Goal: Information Seeking & Learning: Check status

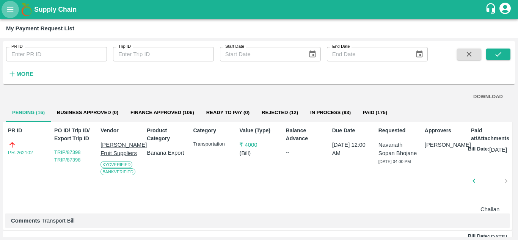
click at [11, 7] on icon "open drawer" at bounding box center [10, 9] width 8 height 8
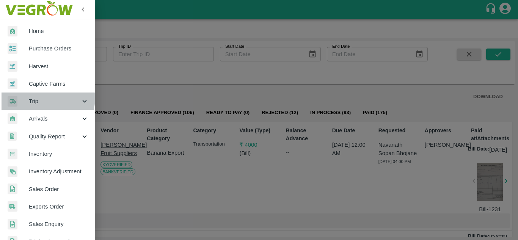
click at [40, 97] on span "Trip" at bounding box center [55, 101] width 52 height 8
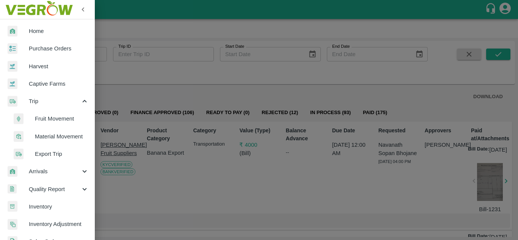
click at [47, 121] on span "Fruit Movement" at bounding box center [62, 119] width 54 height 8
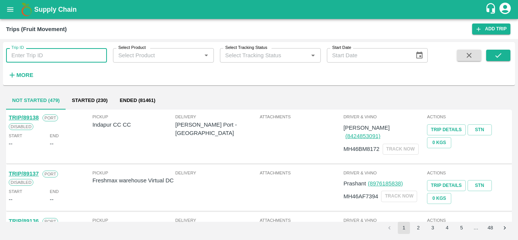
click at [26, 58] on input "Trip ID" at bounding box center [56, 55] width 101 height 14
paste input "88307"
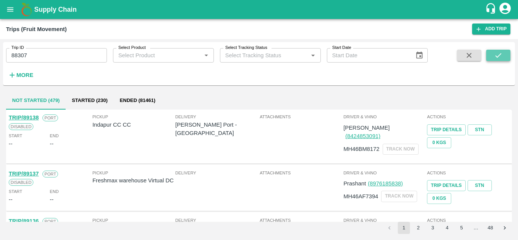
click at [493, 55] on button "submit" at bounding box center [498, 55] width 24 height 11
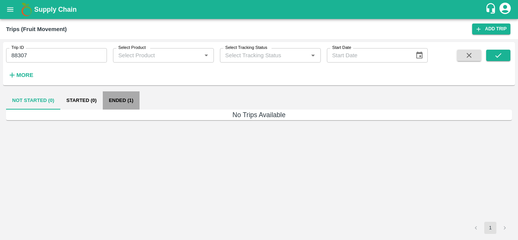
click at [126, 102] on button "Ended (1)" at bounding box center [121, 100] width 37 height 18
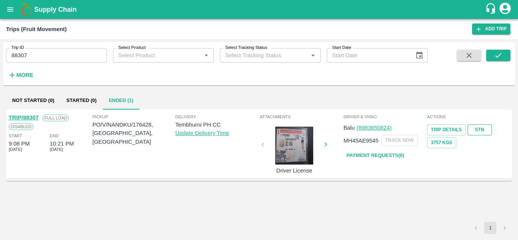
click at [486, 130] on link "STN" at bounding box center [480, 129] width 24 height 11
click at [46, 54] on input "88307" at bounding box center [56, 55] width 101 height 14
paste input "text"
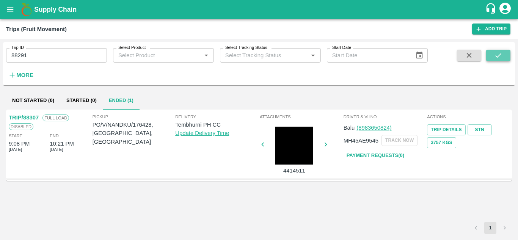
click at [497, 55] on icon "submit" at bounding box center [498, 55] width 8 height 8
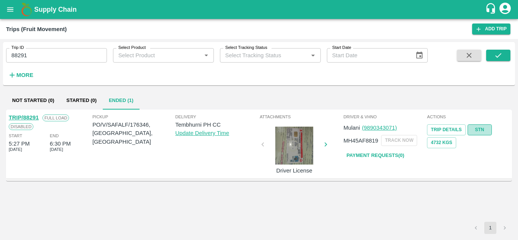
click at [474, 129] on link "STN" at bounding box center [480, 129] width 24 height 11
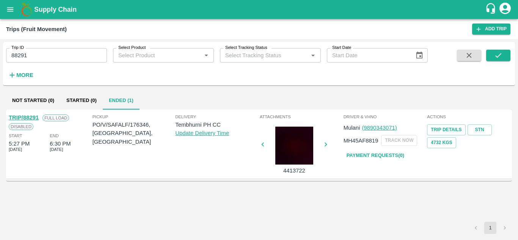
click at [50, 60] on input "88291" at bounding box center [56, 55] width 101 height 14
paste input "text"
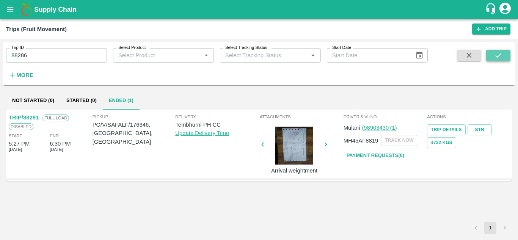
click at [500, 53] on icon "submit" at bounding box center [498, 55] width 8 height 8
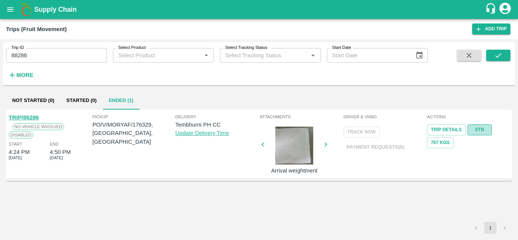
click at [478, 129] on link "STN" at bounding box center [480, 129] width 24 height 11
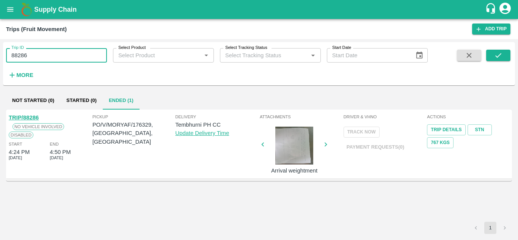
click at [45, 52] on input "88286" at bounding box center [56, 55] width 101 height 14
paste input "text"
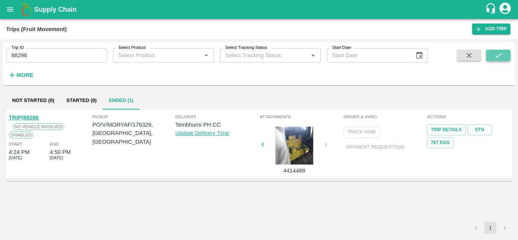
click at [496, 56] on icon "submit" at bounding box center [498, 55] width 8 height 8
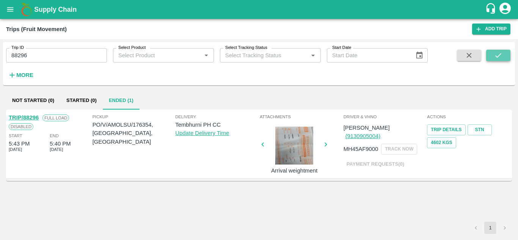
click at [502, 54] on icon "submit" at bounding box center [498, 55] width 8 height 8
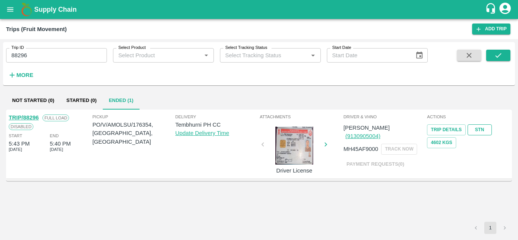
click at [477, 130] on link "STN" at bounding box center [480, 129] width 24 height 11
click at [36, 53] on input "88296" at bounding box center [56, 55] width 101 height 14
paste input "text"
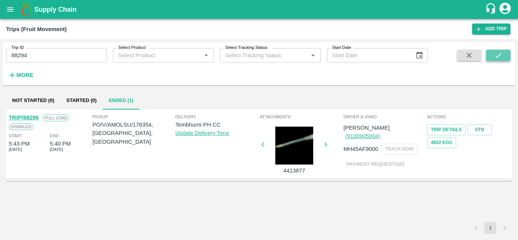
click at [503, 56] on button "submit" at bounding box center [498, 55] width 24 height 11
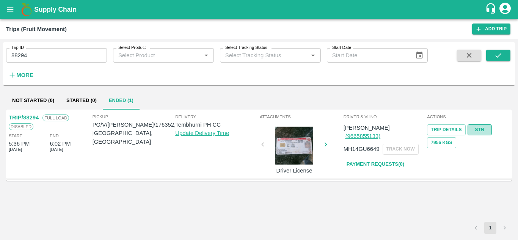
click at [483, 130] on link "STN" at bounding box center [480, 129] width 24 height 11
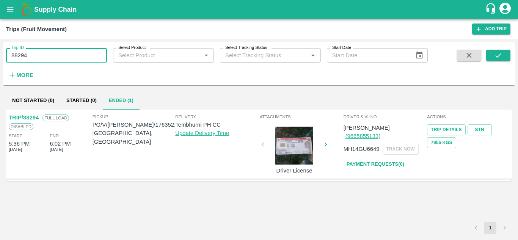
click at [34, 52] on input "88294" at bounding box center [56, 55] width 101 height 14
paste input "text"
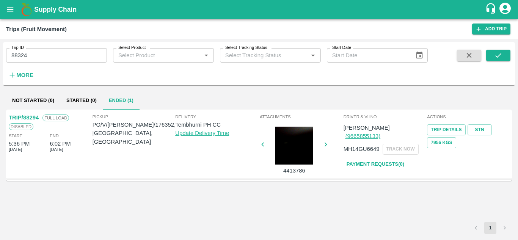
click at [499, 49] on div "Trip ID 88324 Trip ID Select Product Select Product   * Select Tracking Status …" at bounding box center [259, 63] width 512 height 37
click at [497, 55] on icon "submit" at bounding box center [498, 55] width 8 height 8
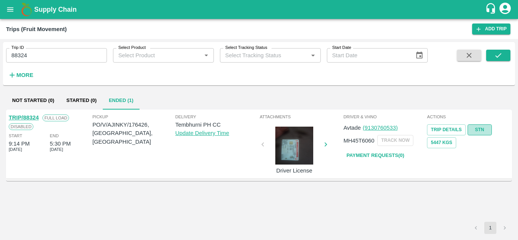
click at [476, 127] on link "STN" at bounding box center [480, 129] width 24 height 11
click at [62, 56] on input "88324" at bounding box center [56, 55] width 101 height 14
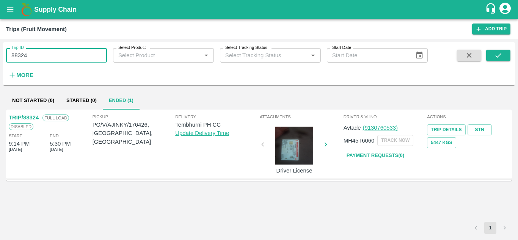
click at [62, 56] on input "88324" at bounding box center [56, 55] width 101 height 14
paste input "text"
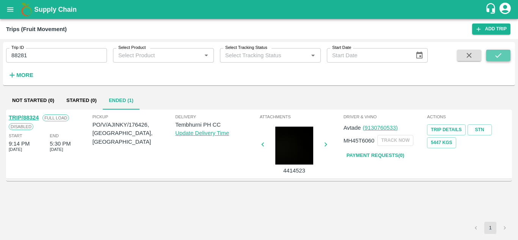
click at [502, 55] on icon "submit" at bounding box center [498, 55] width 8 height 8
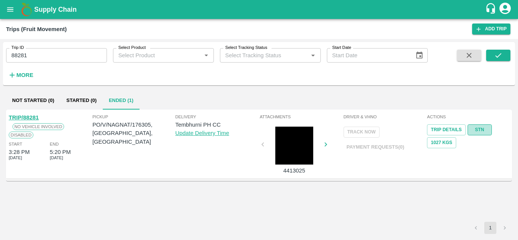
click at [485, 126] on link "STN" at bounding box center [480, 129] width 24 height 11
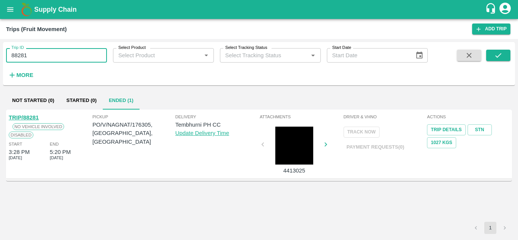
click at [45, 50] on input "88281" at bounding box center [56, 55] width 101 height 14
paste input "text"
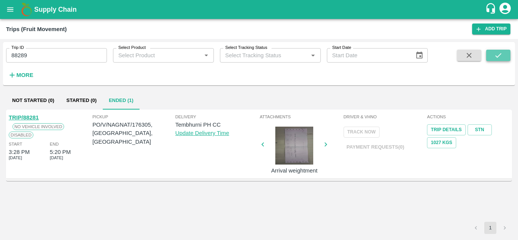
click at [497, 55] on icon "submit" at bounding box center [498, 55] width 8 height 8
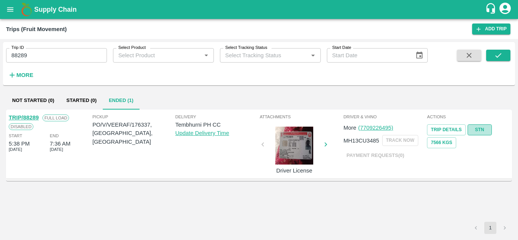
click at [475, 127] on link "STN" at bounding box center [480, 129] width 24 height 11
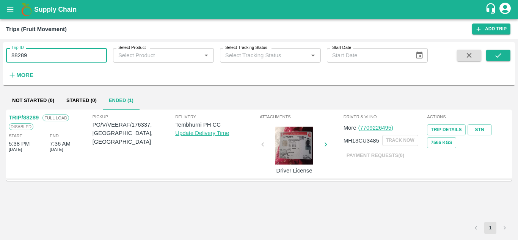
click at [37, 58] on input "88289" at bounding box center [56, 55] width 101 height 14
paste input "text"
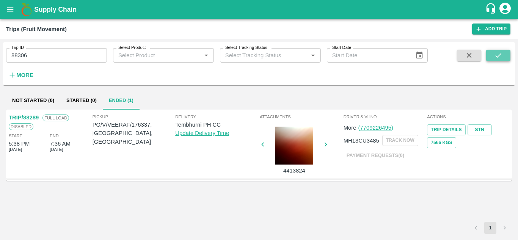
click at [501, 54] on icon "submit" at bounding box center [498, 55] width 8 height 8
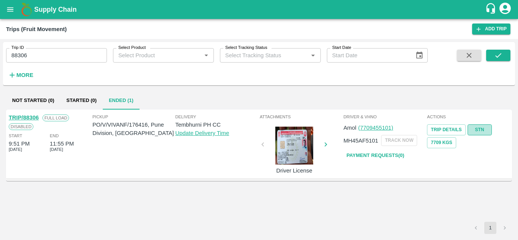
click at [478, 128] on link "STN" at bounding box center [480, 129] width 24 height 11
click at [55, 54] on input "88306" at bounding box center [56, 55] width 101 height 14
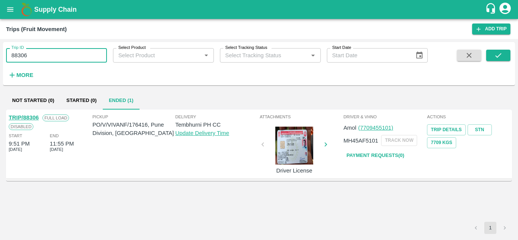
click at [55, 54] on input "88306" at bounding box center [56, 55] width 101 height 14
paste input "text"
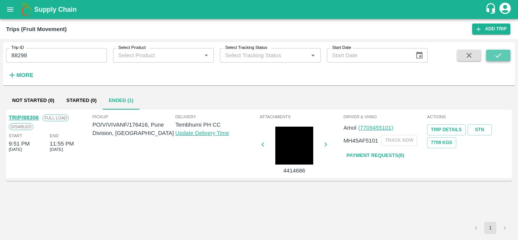
click at [498, 52] on icon "submit" at bounding box center [498, 55] width 8 height 8
click at [481, 127] on link "STN" at bounding box center [480, 129] width 24 height 11
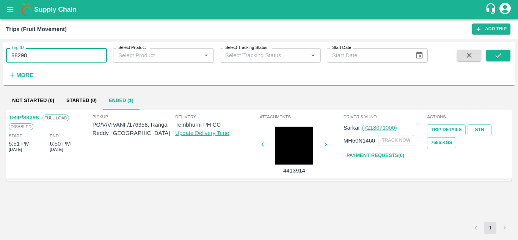
click at [41, 58] on input "88298" at bounding box center [56, 55] width 101 height 14
paste input "text"
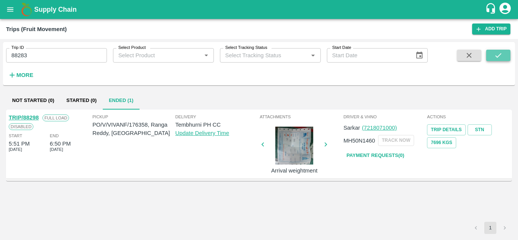
click at [501, 54] on icon "submit" at bounding box center [498, 55] width 8 height 8
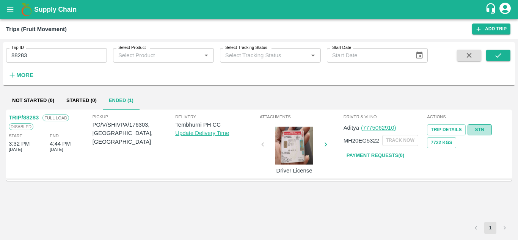
click at [479, 131] on link "STN" at bounding box center [480, 129] width 24 height 11
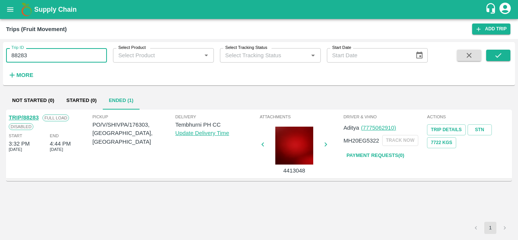
click at [71, 53] on input "88283" at bounding box center [56, 55] width 101 height 14
paste input "text"
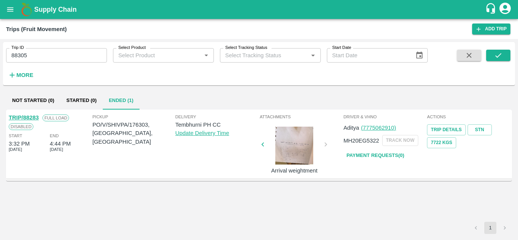
click at [499, 49] on div "Trip ID 88305 Trip ID Select Product Select Product   * Select Tracking Status …" at bounding box center [259, 63] width 512 height 37
click at [499, 52] on icon "submit" at bounding box center [498, 55] width 8 height 8
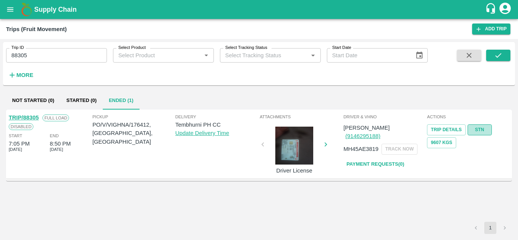
click at [480, 129] on link "STN" at bounding box center [480, 129] width 24 height 11
click at [46, 59] on input "88305" at bounding box center [56, 55] width 101 height 14
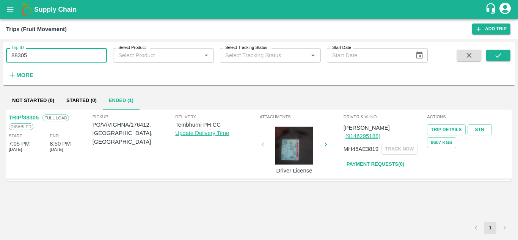
click at [46, 59] on input "88305" at bounding box center [56, 55] width 101 height 14
paste input "text"
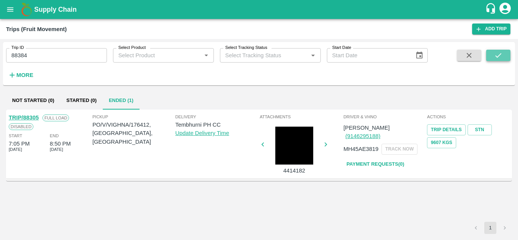
click at [503, 52] on button "submit" at bounding box center [498, 55] width 24 height 11
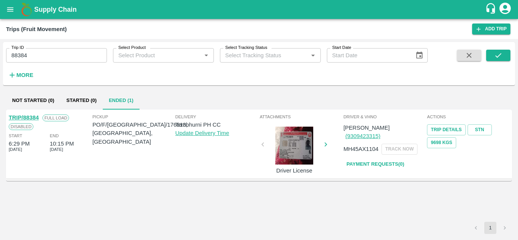
click at [480, 123] on div "Trip Details STN 9698 Kgs" at bounding box center [468, 135] width 82 height 26
click at [482, 127] on link "STN" at bounding box center [480, 129] width 24 height 11
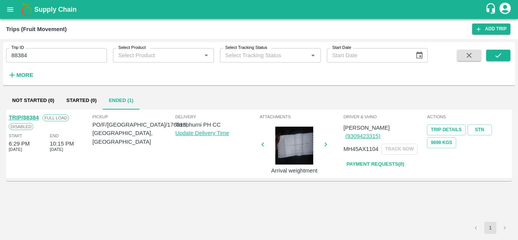
click at [61, 51] on input "88384" at bounding box center [56, 55] width 101 height 14
paste input "text"
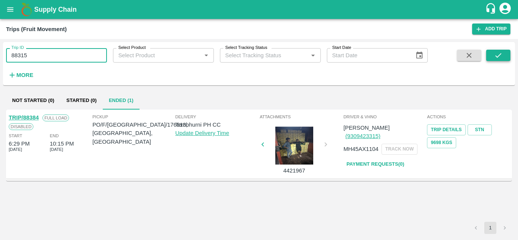
click at [497, 55] on icon "submit" at bounding box center [498, 55] width 8 height 8
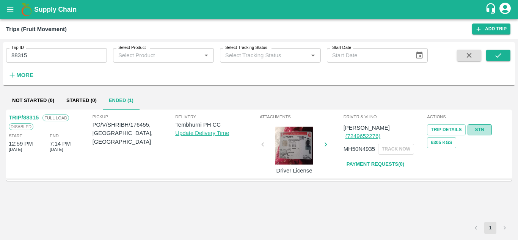
click at [475, 128] on link "STN" at bounding box center [480, 129] width 24 height 11
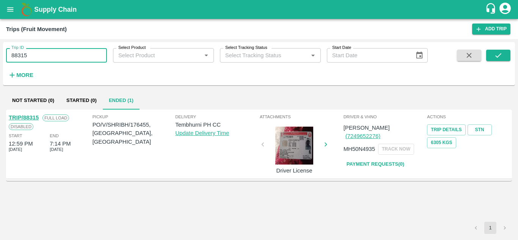
click at [60, 54] on input "88315" at bounding box center [56, 55] width 101 height 14
paste input "text"
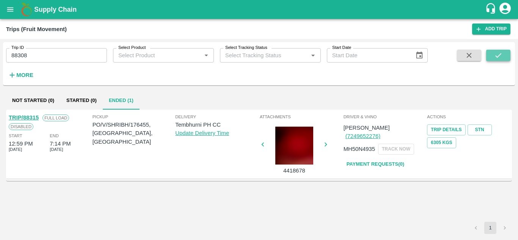
click at [494, 55] on icon "submit" at bounding box center [498, 55] width 8 height 8
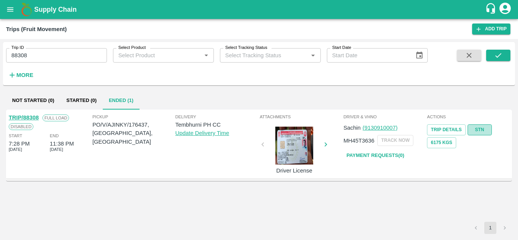
click at [483, 129] on link "STN" at bounding box center [480, 129] width 24 height 11
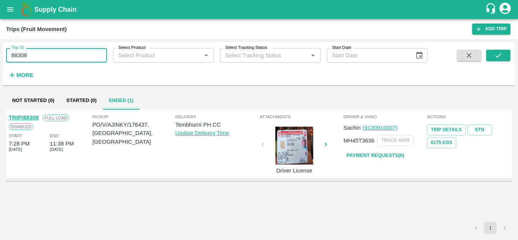
click at [51, 49] on input "88308" at bounding box center [56, 55] width 101 height 14
paste input "text"
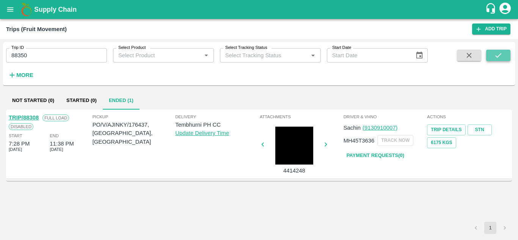
click at [502, 55] on icon "submit" at bounding box center [498, 55] width 8 height 8
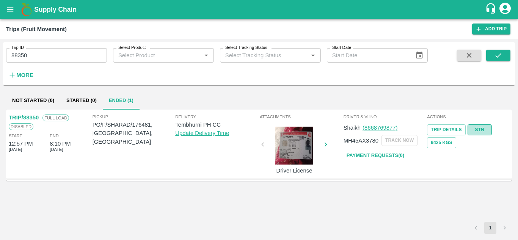
click at [487, 129] on link "STN" at bounding box center [480, 129] width 24 height 11
click at [36, 53] on input "88350" at bounding box center [56, 55] width 101 height 14
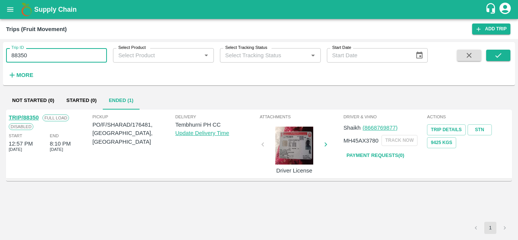
click at [36, 53] on input "88350" at bounding box center [56, 55] width 101 height 14
paste input "text"
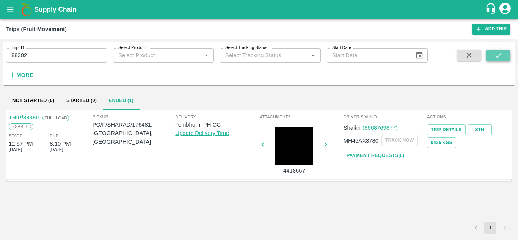
click at [502, 54] on icon "submit" at bounding box center [498, 55] width 8 height 8
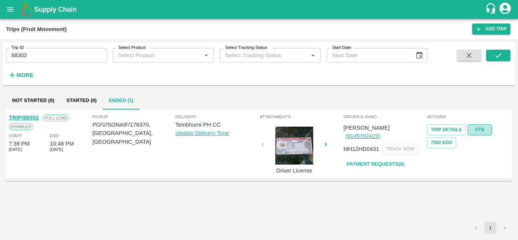
click at [477, 125] on link "STN" at bounding box center [480, 129] width 24 height 11
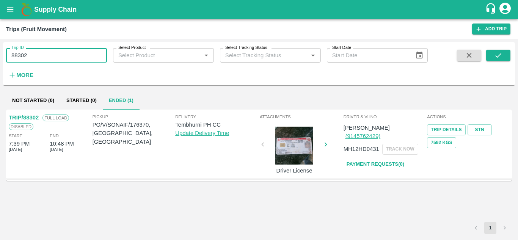
click at [40, 53] on input "88302" at bounding box center [56, 55] width 101 height 14
paste input "text"
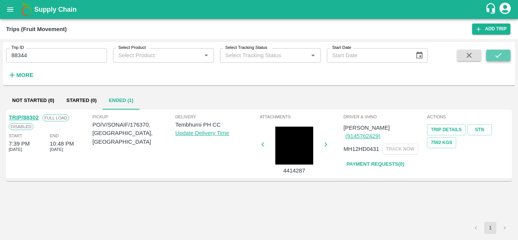
click at [492, 57] on button "submit" at bounding box center [498, 55] width 24 height 11
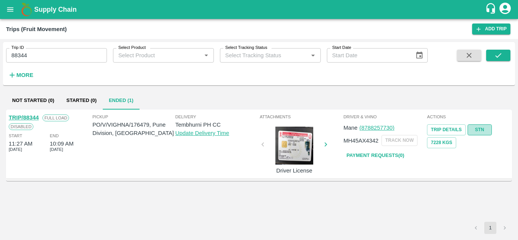
click at [475, 127] on link "STN" at bounding box center [480, 129] width 24 height 11
click at [41, 56] on input "88344" at bounding box center [56, 55] width 101 height 14
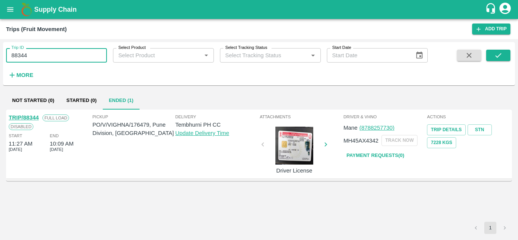
click at [41, 56] on input "88344" at bounding box center [56, 55] width 101 height 14
paste input "text"
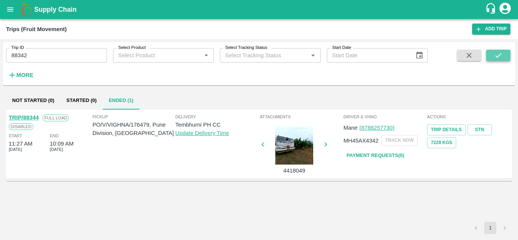
click at [499, 53] on icon "submit" at bounding box center [498, 55] width 8 height 8
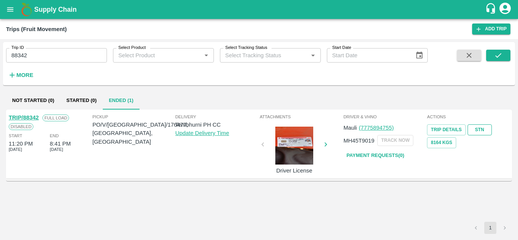
click at [481, 130] on link "STN" at bounding box center [480, 129] width 24 height 11
click at [44, 58] on input "88342" at bounding box center [56, 55] width 101 height 14
paste input "text"
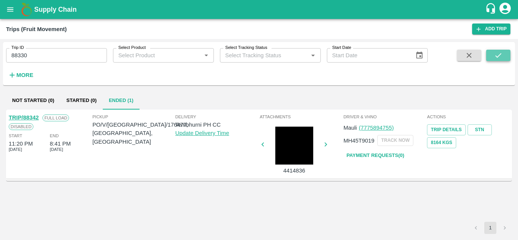
click at [500, 53] on icon "submit" at bounding box center [498, 55] width 8 height 8
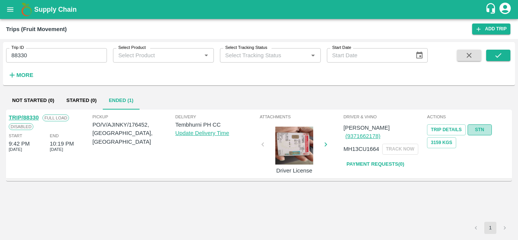
click at [482, 127] on link "STN" at bounding box center [480, 129] width 24 height 11
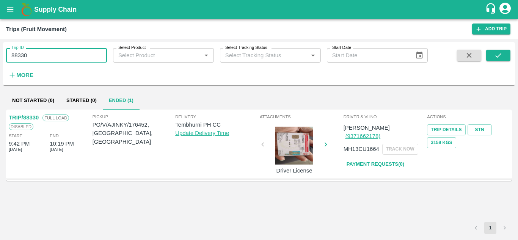
click at [37, 56] on input "88330" at bounding box center [56, 55] width 101 height 14
paste input "text"
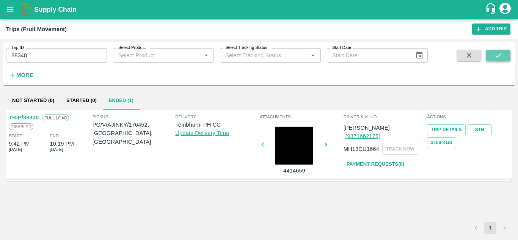
click at [496, 53] on icon "submit" at bounding box center [498, 55] width 8 height 8
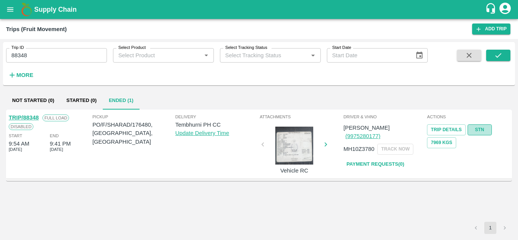
click at [477, 126] on link "STN" at bounding box center [480, 129] width 24 height 11
drag, startPoint x: 52, startPoint y: 67, endPoint x: 35, endPoint y: 58, distance: 19.2
click at [35, 58] on div "Trip ID 88348 Trip ID Select Product Select Product   * Select Tracking Status …" at bounding box center [214, 61] width 428 height 39
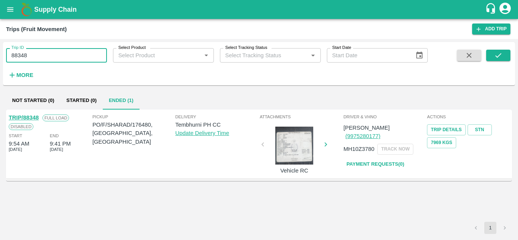
click at [35, 58] on input "88348" at bounding box center [56, 55] width 101 height 14
paste input "text"
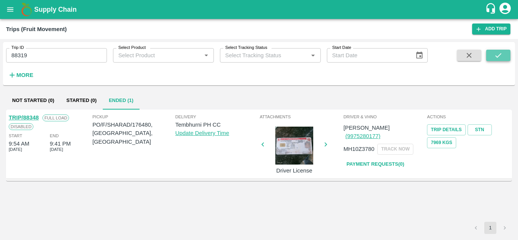
click at [497, 55] on icon "submit" at bounding box center [498, 55] width 8 height 8
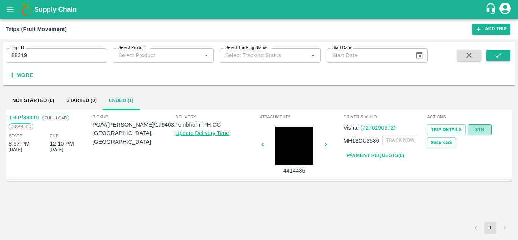
click at [481, 127] on link "STN" at bounding box center [480, 129] width 24 height 11
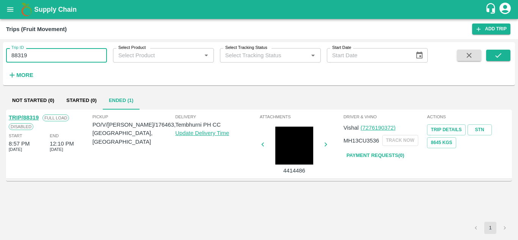
click at [41, 57] on input "88319" at bounding box center [56, 55] width 101 height 14
paste input "text"
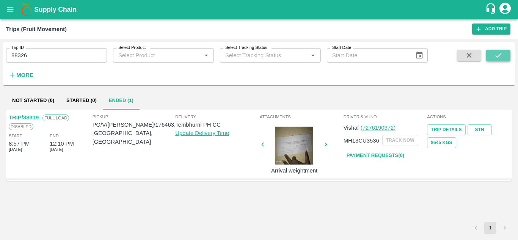
click at [497, 55] on icon "submit" at bounding box center [498, 55] width 8 height 8
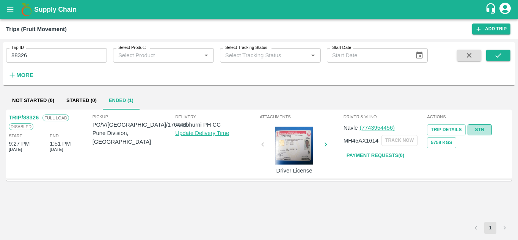
click at [481, 124] on link "STN" at bounding box center [480, 129] width 24 height 11
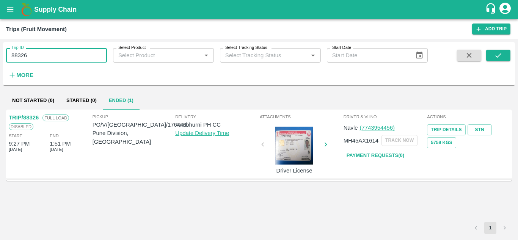
click at [29, 56] on input "88326" at bounding box center [56, 55] width 101 height 14
paste input "text"
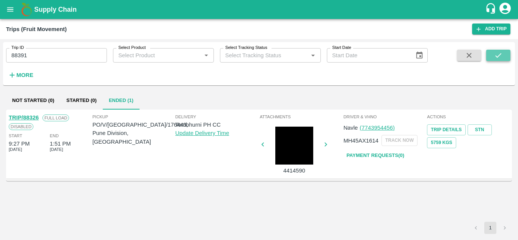
click at [500, 53] on icon "submit" at bounding box center [498, 55] width 8 height 8
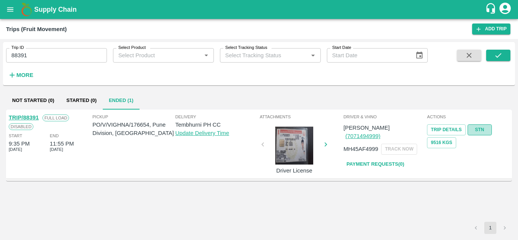
click at [480, 127] on link "STN" at bounding box center [480, 129] width 24 height 11
click at [47, 50] on input "88391" at bounding box center [56, 55] width 101 height 14
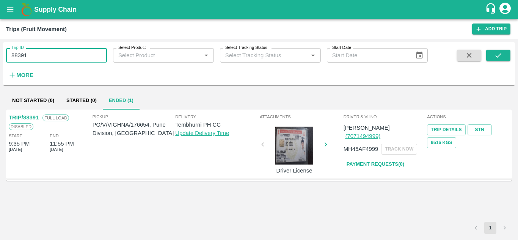
click at [47, 50] on input "88391" at bounding box center [56, 55] width 101 height 14
paste input "text"
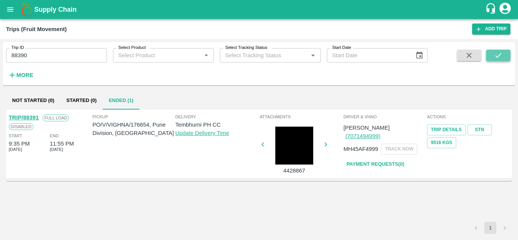
click at [492, 53] on button "submit" at bounding box center [498, 55] width 24 height 11
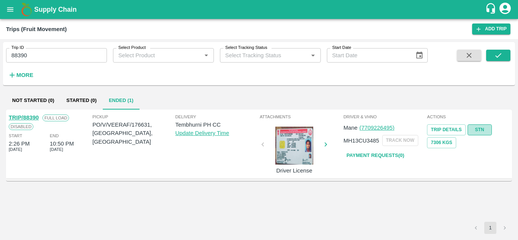
click at [482, 125] on link "STN" at bounding box center [480, 129] width 24 height 11
click at [39, 56] on input "88390" at bounding box center [56, 55] width 101 height 14
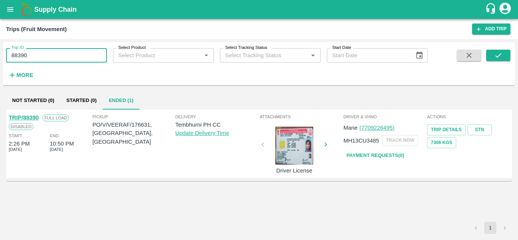
click at [39, 56] on input "88390" at bounding box center [56, 55] width 101 height 14
paste input "text"
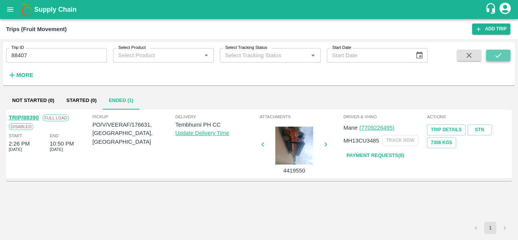
click at [493, 56] on button "submit" at bounding box center [498, 55] width 24 height 11
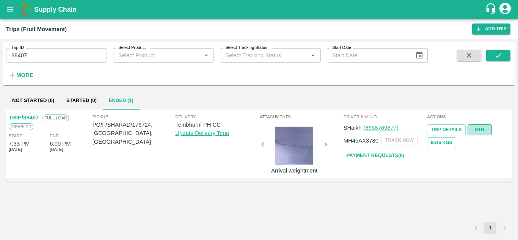
click at [484, 127] on link "STN" at bounding box center [480, 129] width 24 height 11
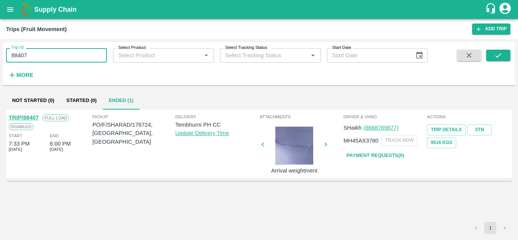
click at [42, 53] on input "88407" at bounding box center [56, 55] width 101 height 14
paste input "text"
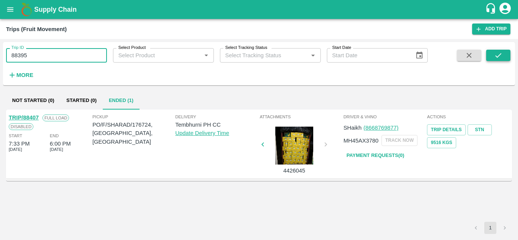
type input "88395"
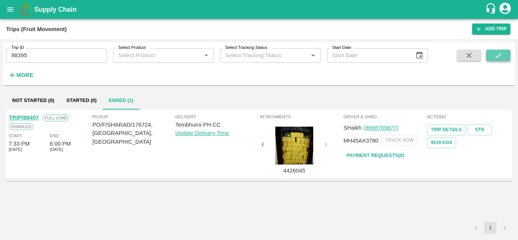
click at [504, 53] on button "submit" at bounding box center [498, 55] width 24 height 11
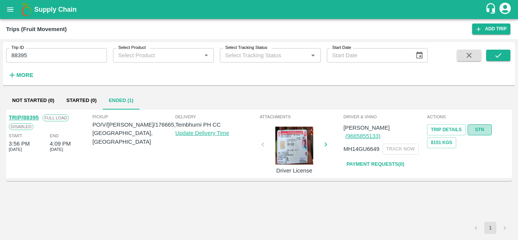
click at [475, 128] on link "STN" at bounding box center [480, 129] width 24 height 11
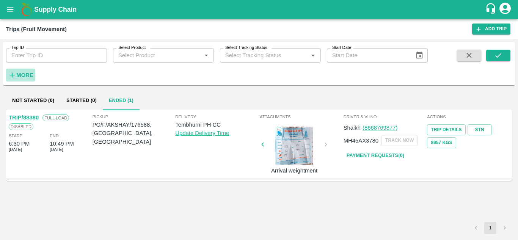
click at [30, 75] on strong "More" at bounding box center [24, 75] width 17 height 6
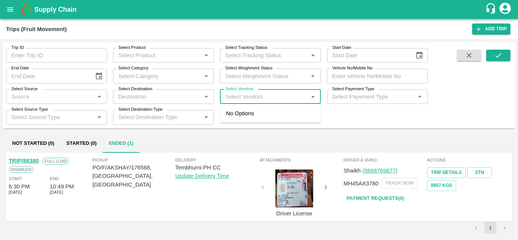
click at [237, 93] on input "Select Vendors" at bounding box center [264, 97] width 84 height 10
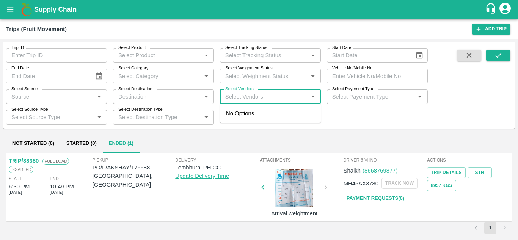
click at [10, 10] on icon "open drawer" at bounding box center [10, 9] width 8 height 8
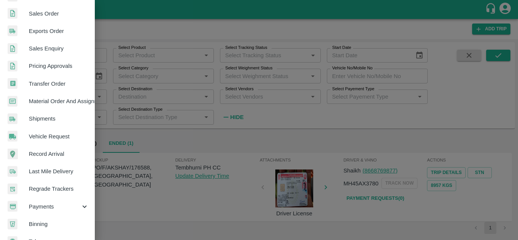
scroll to position [192, 0]
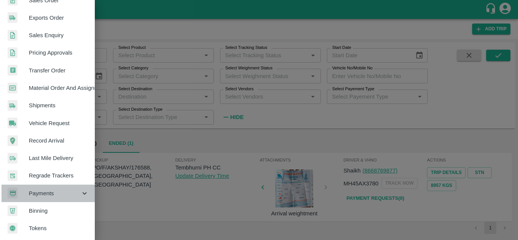
click at [58, 191] on span "Payments" at bounding box center [55, 193] width 52 height 8
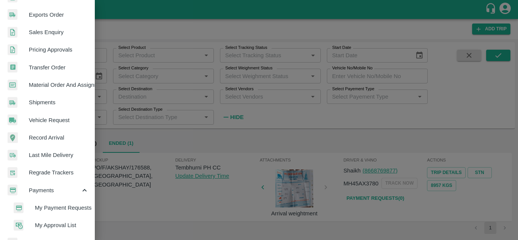
click at [55, 206] on span "My Payment Requests" at bounding box center [62, 208] width 54 height 8
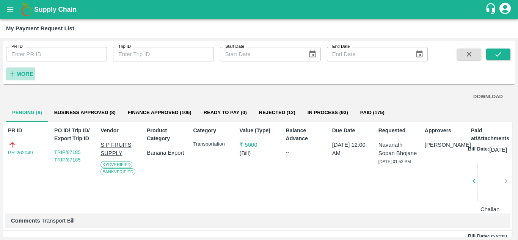
click at [30, 72] on strong "More" at bounding box center [24, 74] width 17 height 6
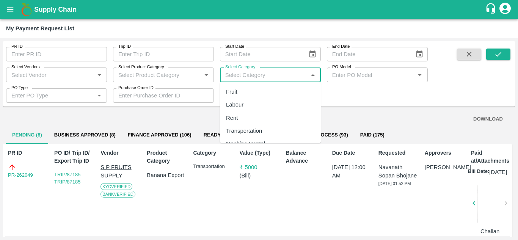
click at [242, 74] on input "Select Category" at bounding box center [264, 75] width 84 height 10
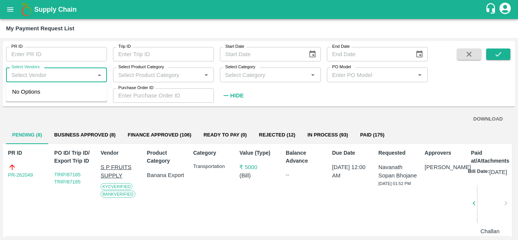
click at [30, 78] on input "Select Vendors" at bounding box center [50, 75] width 84 height 10
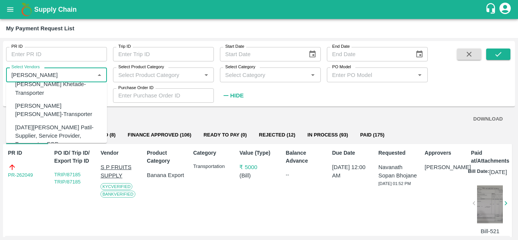
scroll to position [64, 0]
click at [56, 112] on div "Dnyaneshwar Vitthal Godse-Transporter" at bounding box center [58, 109] width 86 height 17
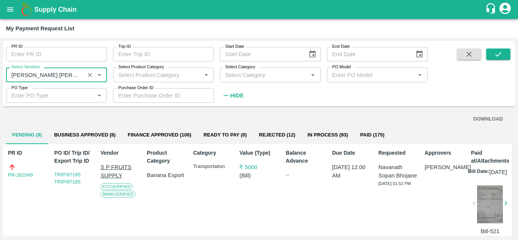
type input "Dnyaneshwar Vitthal Godse-Transporter"
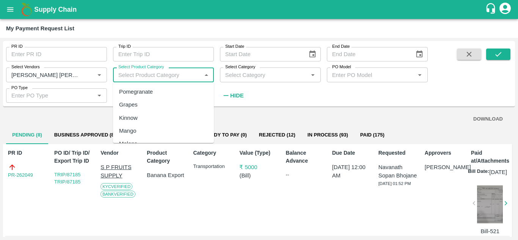
click at [156, 74] on input "Select Product Category" at bounding box center [157, 75] width 84 height 10
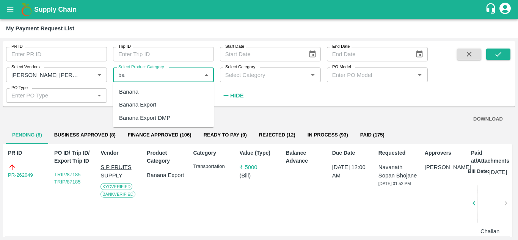
click at [159, 103] on div "Banana Export" at bounding box center [163, 104] width 101 height 13
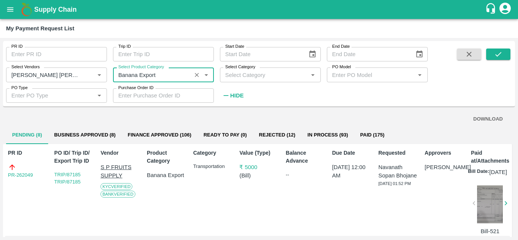
type input "Banana Export"
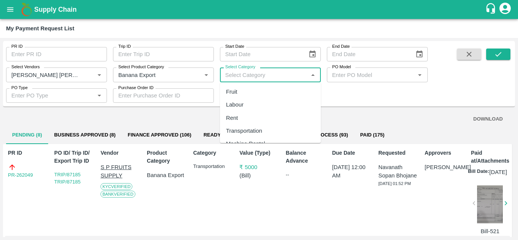
click at [254, 78] on input "Select Category" at bounding box center [264, 75] width 84 height 10
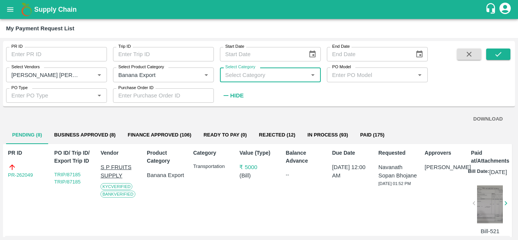
click at [277, 77] on input "Select Category" at bounding box center [264, 75] width 84 height 10
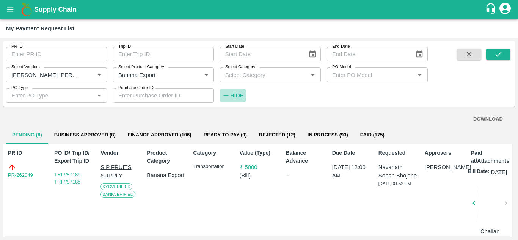
click at [240, 96] on strong "Hide" at bounding box center [236, 96] width 13 height 6
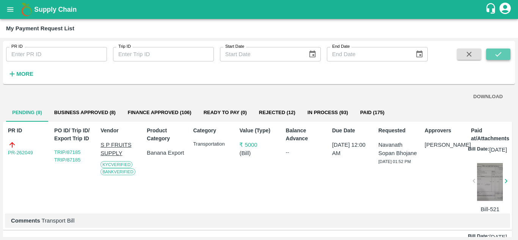
click at [498, 50] on icon "submit" at bounding box center [498, 54] width 8 height 8
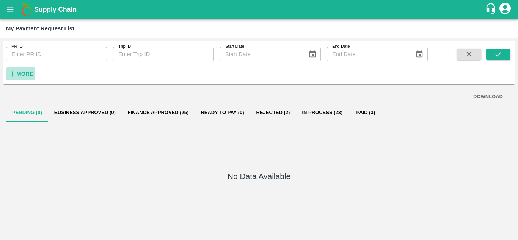
click at [22, 72] on strong "More" at bounding box center [24, 74] width 17 height 6
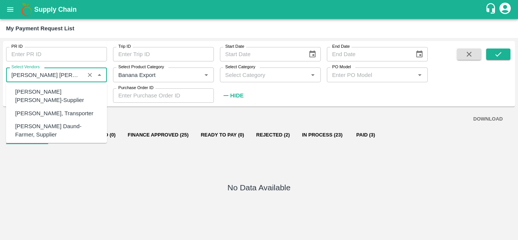
scroll to position [50, 0]
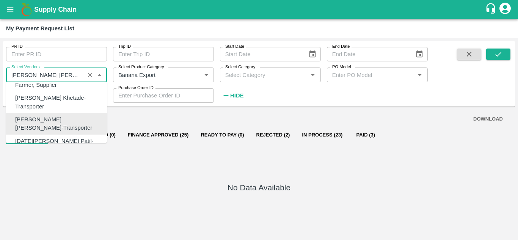
click at [72, 79] on input "Select Vendors" at bounding box center [45, 75] width 74 height 10
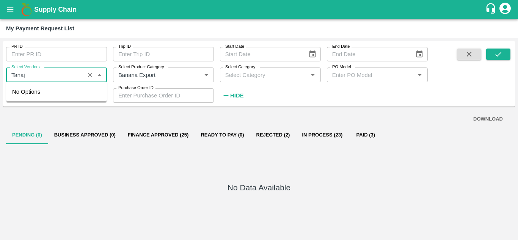
type input "Tanaji"
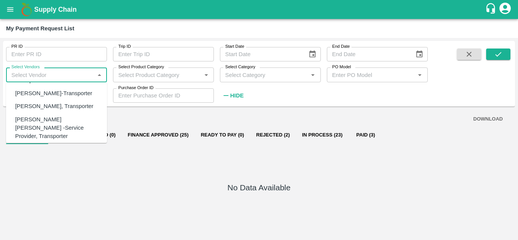
scroll to position [69, 0]
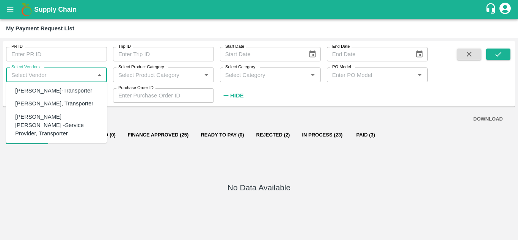
click at [54, 123] on div "Tanaji Maruti Lokare -Service Provider, Transporter" at bounding box center [58, 125] width 86 height 25
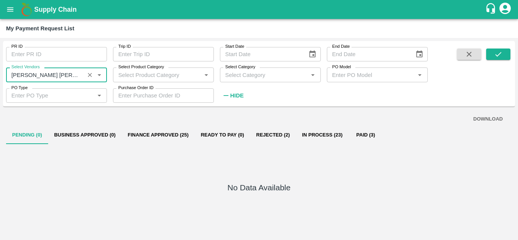
type input "Tanaji Maruti Lokare -Service Provider, Transporter"
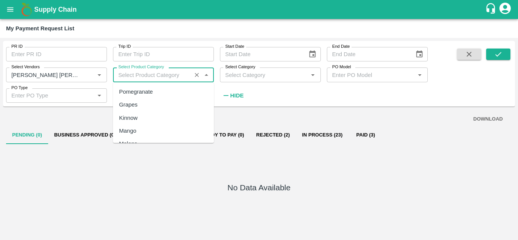
click at [139, 74] on input "Select Product Category" at bounding box center [152, 75] width 74 height 10
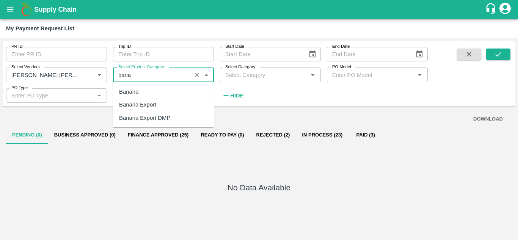
click at [147, 104] on div "Banana Export" at bounding box center [137, 104] width 37 height 8
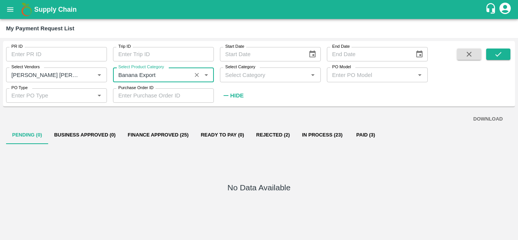
type input "Banana Export"
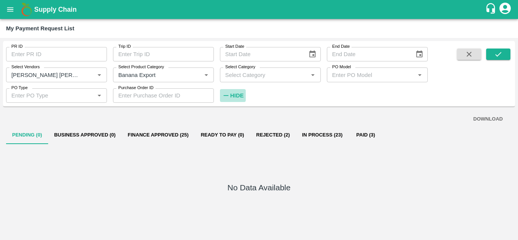
click at [233, 96] on strong "Hide" at bounding box center [236, 96] width 13 height 6
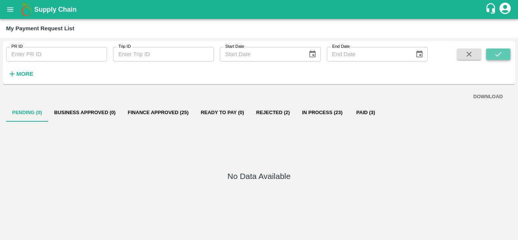
click at [503, 49] on button "submit" at bounding box center [498, 54] width 24 height 11
click at [8, 9] on icon "open drawer" at bounding box center [10, 9] width 8 height 8
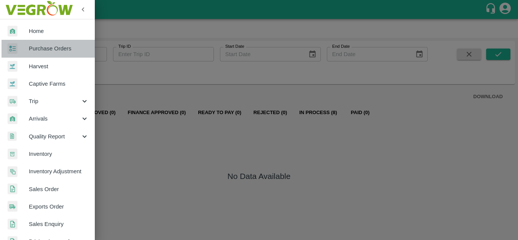
click at [52, 44] on link "Purchase Orders" at bounding box center [47, 48] width 95 height 17
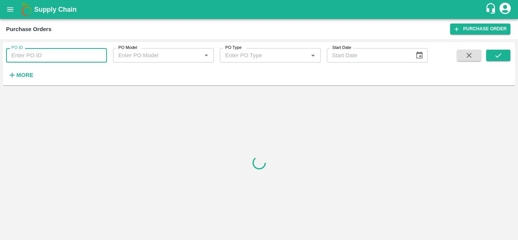
click at [20, 59] on input "PO ID" at bounding box center [56, 55] width 101 height 14
paste input "176428"
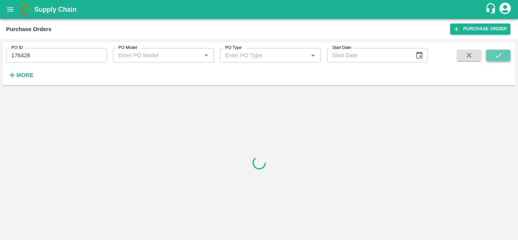
click at [496, 54] on icon "submit" at bounding box center [498, 55] width 8 height 8
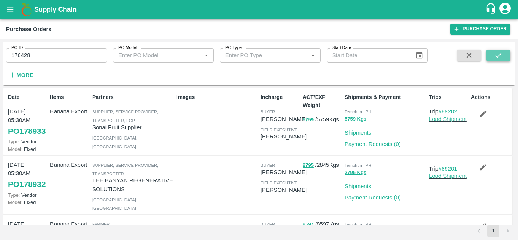
click at [496, 57] on icon "submit" at bounding box center [498, 55] width 8 height 8
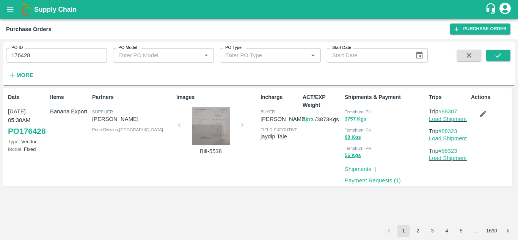
drag, startPoint x: 461, startPoint y: 111, endPoint x: 444, endPoint y: 109, distance: 17.1
click at [444, 109] on p "Trip #88307" at bounding box center [448, 111] width 39 height 8
copy link "88307"
click at [39, 54] on input "176428" at bounding box center [56, 55] width 101 height 14
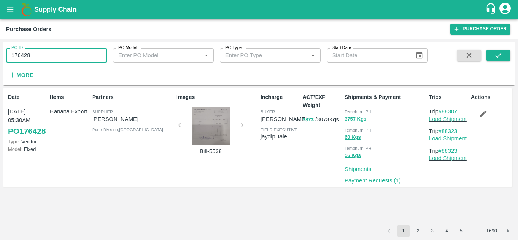
paste input "text"
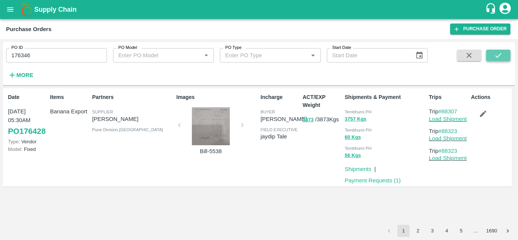
click at [499, 55] on icon "submit" at bounding box center [498, 55] width 8 height 8
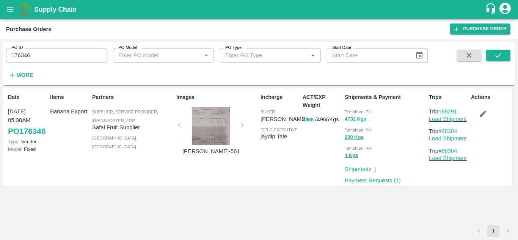
drag, startPoint x: 461, startPoint y: 111, endPoint x: 444, endPoint y: 112, distance: 17.1
click at [444, 112] on p "Trip #88291" at bounding box center [448, 111] width 39 height 8
copy link "88291"
click at [45, 51] on input "176346" at bounding box center [56, 55] width 101 height 14
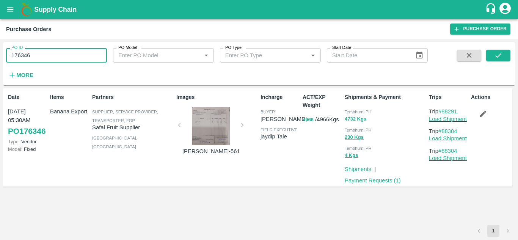
paste input "text"
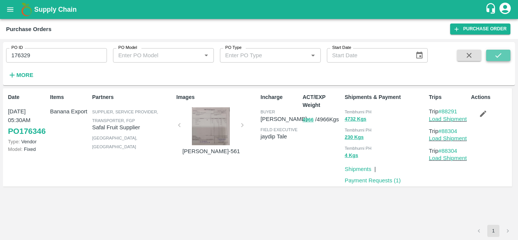
click at [500, 50] on button "submit" at bounding box center [498, 55] width 24 height 11
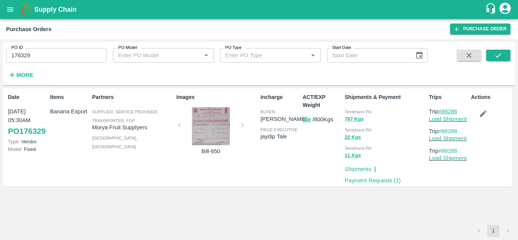
drag, startPoint x: 463, startPoint y: 111, endPoint x: 442, endPoint y: 112, distance: 20.1
click at [442, 112] on p "Trip #88286" at bounding box center [448, 111] width 39 height 8
copy link "88286"
click at [38, 52] on input "176329" at bounding box center [56, 55] width 101 height 14
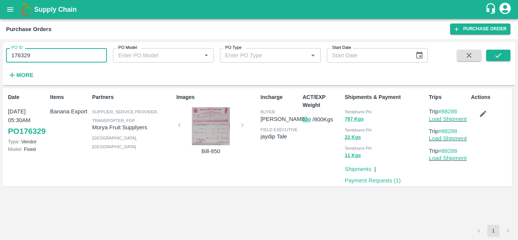
paste input "text"
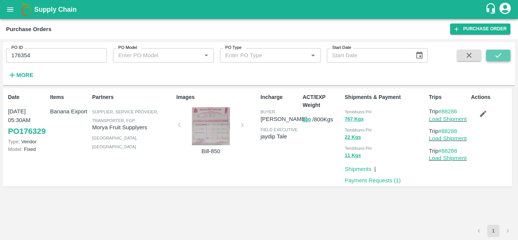
click at [498, 55] on icon "submit" at bounding box center [498, 55] width 8 height 8
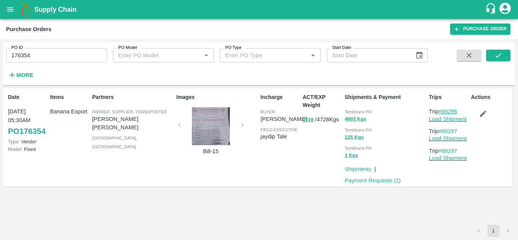
drag, startPoint x: 460, startPoint y: 110, endPoint x: 444, endPoint y: 110, distance: 16.7
click at [444, 110] on p "Trip #88296" at bounding box center [448, 111] width 39 height 8
copy link "88296"
click at [42, 57] on input "176354" at bounding box center [56, 55] width 101 height 14
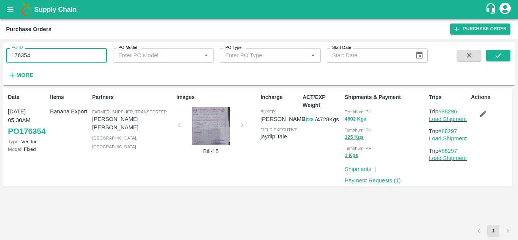
paste input "text"
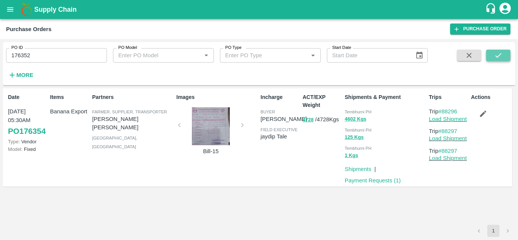
click at [499, 52] on icon "submit" at bounding box center [498, 55] width 8 height 8
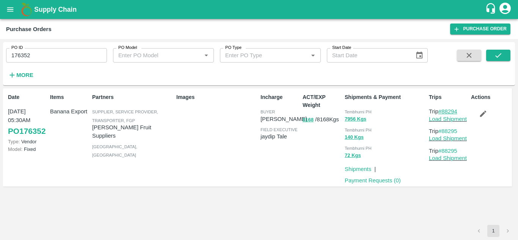
drag, startPoint x: 461, startPoint y: 110, endPoint x: 442, endPoint y: 113, distance: 19.2
click at [442, 113] on p "Trip #88294" at bounding box center [448, 111] width 39 height 8
copy link "88294"
click at [39, 51] on input "176352" at bounding box center [56, 55] width 101 height 14
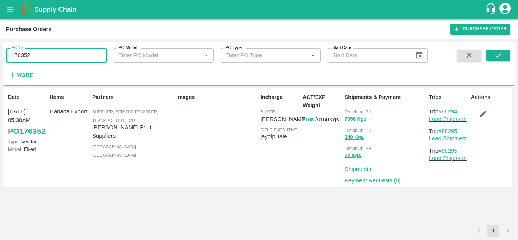
paste input "text"
click at [502, 52] on icon "submit" at bounding box center [498, 55] width 8 height 8
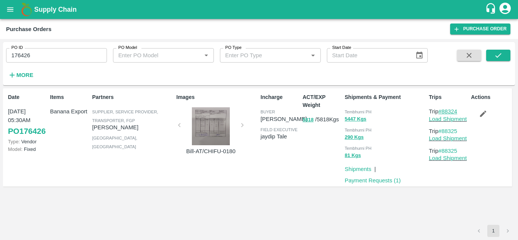
drag, startPoint x: 462, startPoint y: 110, endPoint x: 442, endPoint y: 111, distance: 19.4
click at [442, 111] on p "Trip #88324" at bounding box center [448, 111] width 39 height 8
copy link "88324"
click at [40, 55] on input "176426" at bounding box center [56, 55] width 101 height 14
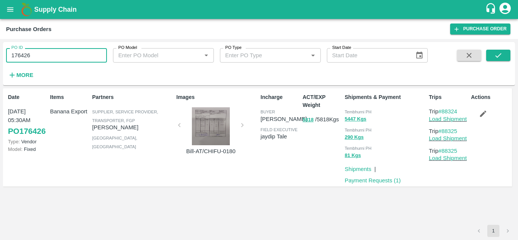
paste input "text"
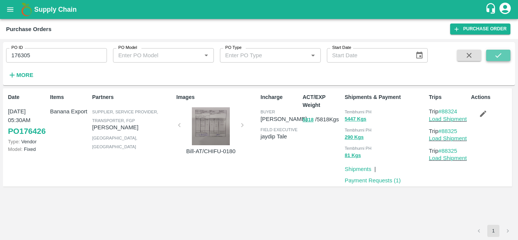
click at [502, 55] on icon "submit" at bounding box center [498, 55] width 8 height 8
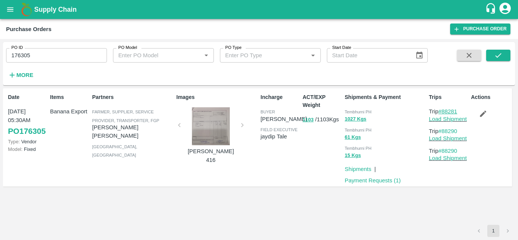
drag, startPoint x: 461, startPoint y: 111, endPoint x: 444, endPoint y: 112, distance: 17.1
click at [444, 112] on p "Trip #88281" at bounding box center [448, 111] width 39 height 8
copy link "88281"
click at [34, 55] on input "176305" at bounding box center [56, 55] width 101 height 14
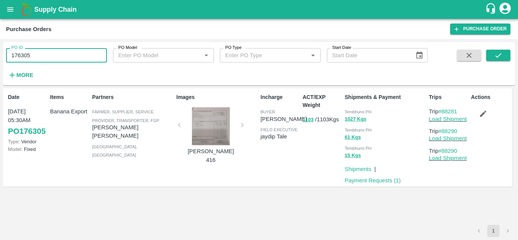
paste input "text"
click at [498, 53] on icon "submit" at bounding box center [498, 55] width 8 height 8
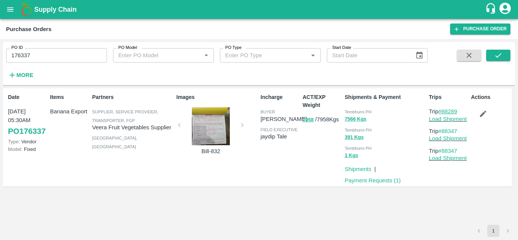
drag, startPoint x: 462, startPoint y: 108, endPoint x: 444, endPoint y: 110, distance: 18.2
click at [444, 110] on p "Trip #88289" at bounding box center [448, 111] width 39 height 8
copy link "88289"
click at [42, 52] on input "176337" at bounding box center [56, 55] width 101 height 14
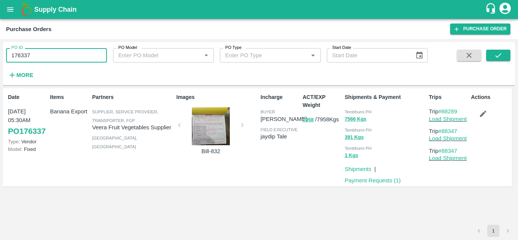
paste input "text"
click at [496, 55] on icon "submit" at bounding box center [498, 55] width 8 height 8
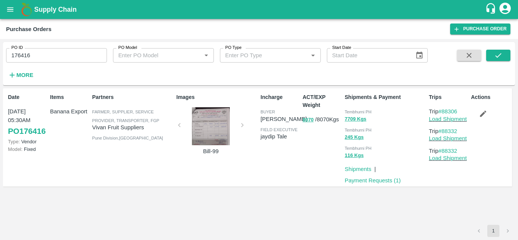
click at [463, 111] on p "Trip #88306" at bounding box center [448, 111] width 39 height 8
drag, startPoint x: 463, startPoint y: 111, endPoint x: 445, endPoint y: 113, distance: 18.3
click at [445, 113] on p "Trip #88306" at bounding box center [448, 111] width 39 height 8
copy link "88306"
click at [39, 56] on input "176416" at bounding box center [56, 55] width 101 height 14
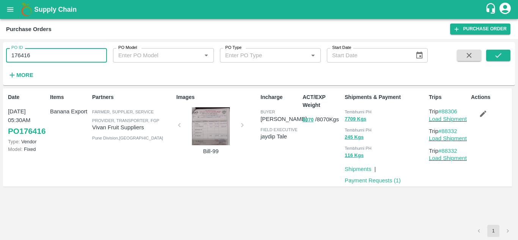
click at [39, 56] on input "176416" at bounding box center [56, 55] width 101 height 14
paste input "text"
click at [497, 57] on icon "submit" at bounding box center [498, 55] width 6 height 5
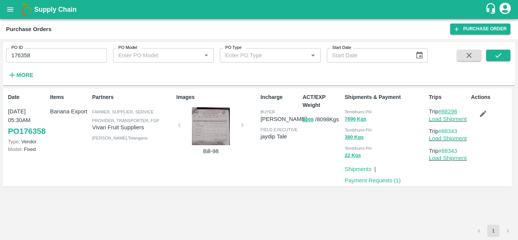
drag, startPoint x: 463, startPoint y: 110, endPoint x: 442, endPoint y: 112, distance: 20.5
click at [442, 112] on p "Trip #88298" at bounding box center [448, 111] width 39 height 8
copy link "88298"
click at [43, 53] on input "176358" at bounding box center [56, 55] width 101 height 14
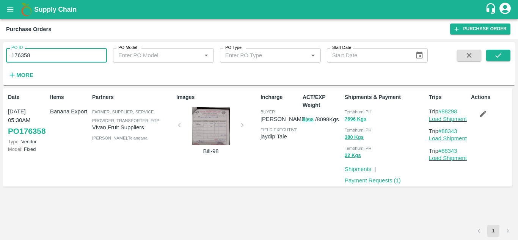
paste input "text"
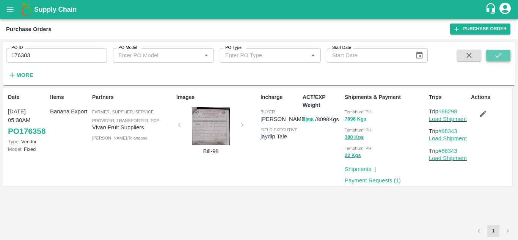
click at [496, 54] on icon "submit" at bounding box center [498, 55] width 8 height 8
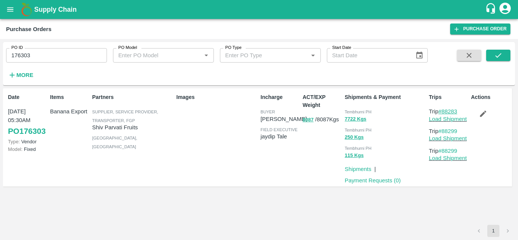
drag, startPoint x: 464, startPoint y: 109, endPoint x: 444, endPoint y: 112, distance: 20.3
click at [444, 112] on p "Trip #88283" at bounding box center [448, 111] width 39 height 8
click at [444, 112] on link "#88283" at bounding box center [447, 111] width 19 height 6
click at [39, 54] on input "176303" at bounding box center [56, 55] width 101 height 14
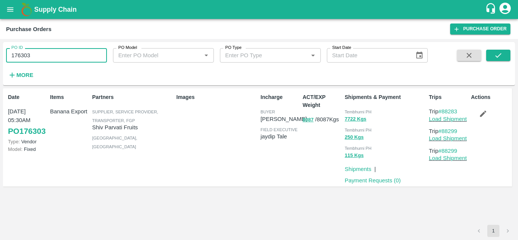
paste input "text"
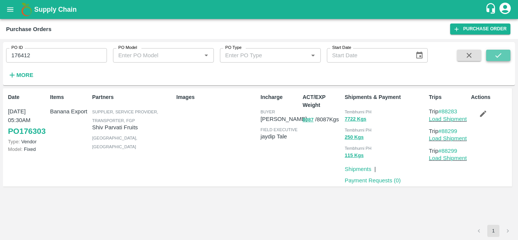
click at [505, 54] on button "submit" at bounding box center [498, 55] width 24 height 11
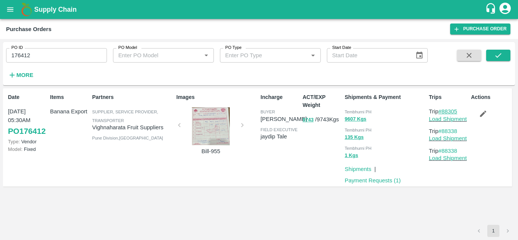
drag, startPoint x: 462, startPoint y: 112, endPoint x: 444, endPoint y: 111, distance: 17.8
click at [444, 111] on p "Trip #88305" at bounding box center [448, 111] width 39 height 8
click at [45, 57] on input "176412" at bounding box center [56, 55] width 101 height 14
paste input "text"
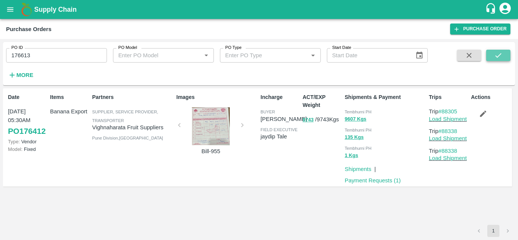
click at [494, 55] on icon "submit" at bounding box center [498, 55] width 8 height 8
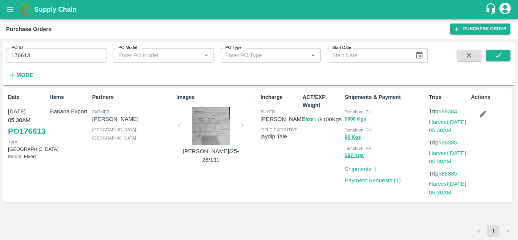
drag, startPoint x: 462, startPoint y: 110, endPoint x: 444, endPoint y: 111, distance: 17.8
click at [444, 111] on p "Trip #88384" at bounding box center [448, 111] width 39 height 8
click at [36, 58] on input "176613" at bounding box center [56, 55] width 101 height 14
paste input "text"
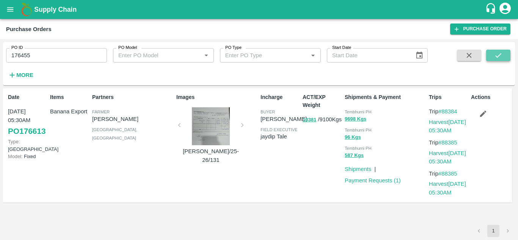
click at [496, 54] on icon "submit" at bounding box center [498, 55] width 8 height 8
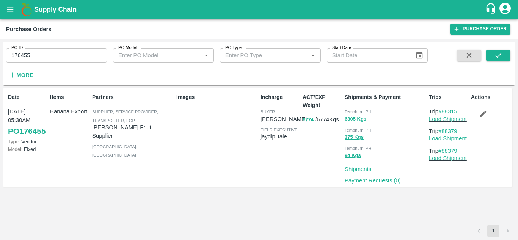
drag, startPoint x: 460, startPoint y: 112, endPoint x: 443, endPoint y: 113, distance: 16.7
click at [443, 113] on p "Trip #88315" at bounding box center [448, 111] width 39 height 8
click at [61, 51] on input "176455" at bounding box center [56, 55] width 101 height 14
paste input "text"
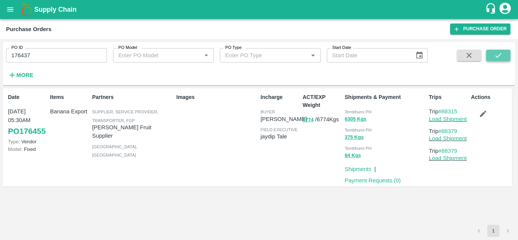
click at [500, 58] on icon "submit" at bounding box center [498, 55] width 8 height 8
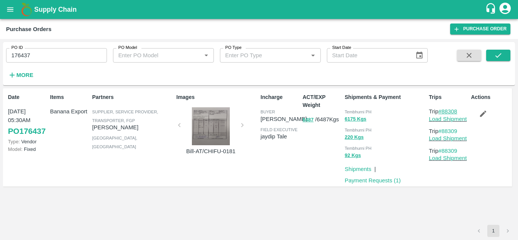
drag, startPoint x: 462, startPoint y: 112, endPoint x: 444, endPoint y: 109, distance: 18.4
click at [444, 109] on p "Trip #88308" at bounding box center [448, 111] width 39 height 8
click at [41, 53] on input "176437" at bounding box center [56, 55] width 101 height 14
paste input "text"
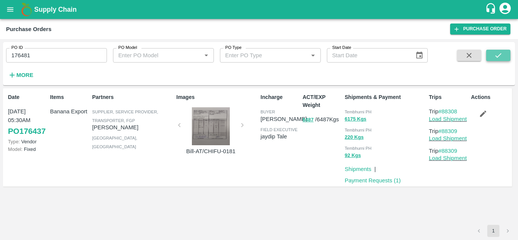
click at [497, 55] on icon "submit" at bounding box center [498, 55] width 8 height 8
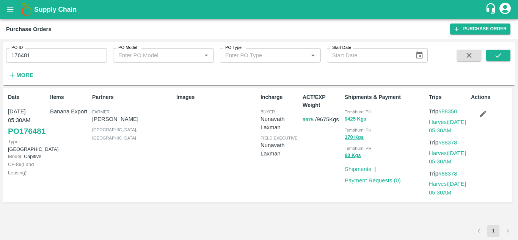
drag, startPoint x: 461, startPoint y: 110, endPoint x: 443, endPoint y: 110, distance: 18.2
click at [443, 110] on p "Trip #88350" at bounding box center [448, 111] width 39 height 8
click at [37, 50] on input "176481" at bounding box center [56, 55] width 101 height 14
paste input "text"
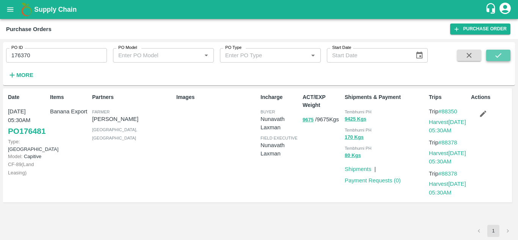
click at [496, 55] on icon "submit" at bounding box center [498, 55] width 8 height 8
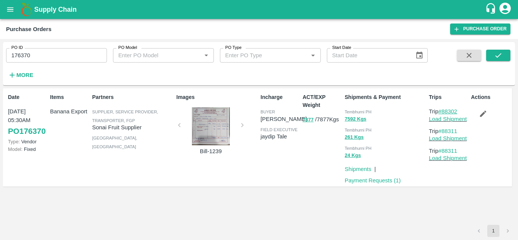
drag, startPoint x: 463, startPoint y: 110, endPoint x: 442, endPoint y: 111, distance: 20.5
click at [442, 111] on p "Trip #88302" at bounding box center [448, 111] width 39 height 8
click at [50, 54] on input "176370" at bounding box center [56, 55] width 101 height 14
paste input "text"
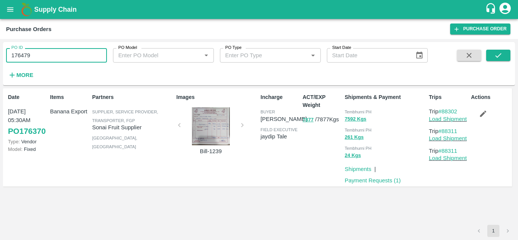
click at [50, 54] on input "176479" at bounding box center [56, 55] width 101 height 14
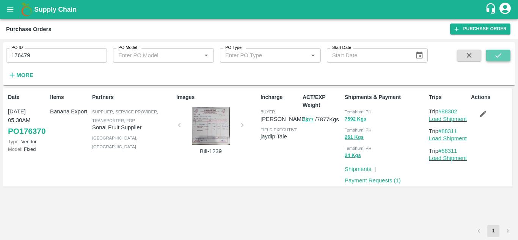
click at [499, 55] on icon "submit" at bounding box center [498, 55] width 8 height 8
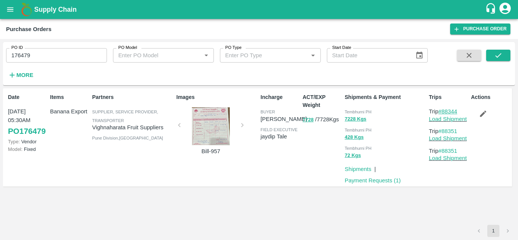
drag, startPoint x: 464, startPoint y: 110, endPoint x: 443, endPoint y: 110, distance: 20.5
click at [443, 110] on p "Trip #88344" at bounding box center [448, 111] width 39 height 8
click at [34, 52] on input "176479" at bounding box center [56, 55] width 101 height 14
paste input "text"
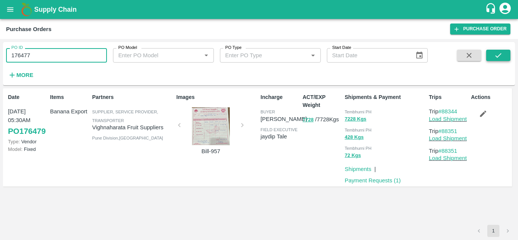
click at [493, 55] on button "submit" at bounding box center [498, 55] width 24 height 11
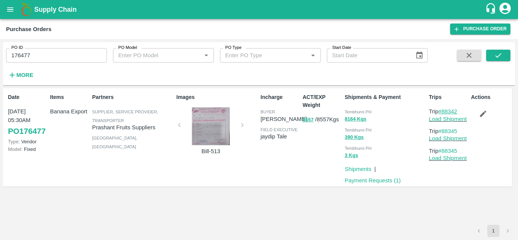
drag, startPoint x: 463, startPoint y: 112, endPoint x: 444, endPoint y: 111, distance: 19.0
click at [444, 111] on p "Trip #88342" at bounding box center [448, 111] width 39 height 8
click at [38, 60] on input "176477" at bounding box center [56, 55] width 101 height 14
paste input "text"
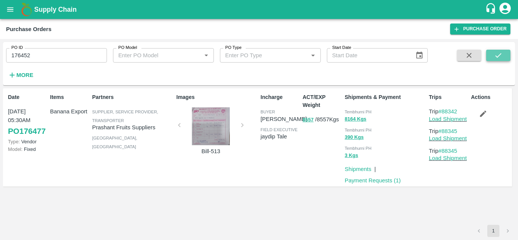
click at [496, 53] on icon "submit" at bounding box center [498, 55] width 8 height 8
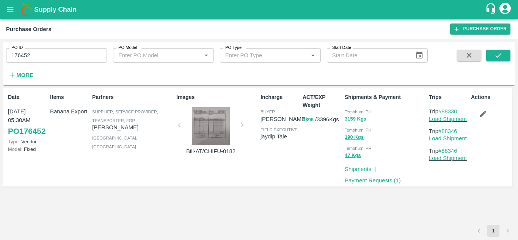
drag, startPoint x: 462, startPoint y: 109, endPoint x: 444, endPoint y: 110, distance: 18.3
click at [444, 110] on p "Trip #88330" at bounding box center [448, 111] width 39 height 8
click at [36, 53] on input "176452" at bounding box center [56, 55] width 101 height 14
paste input "text"
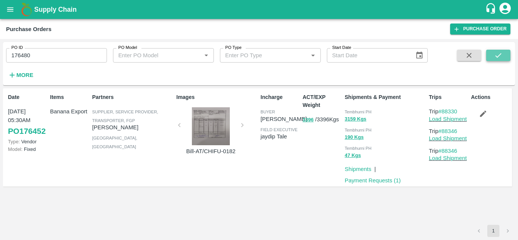
click at [498, 55] on icon "submit" at bounding box center [498, 55] width 8 height 8
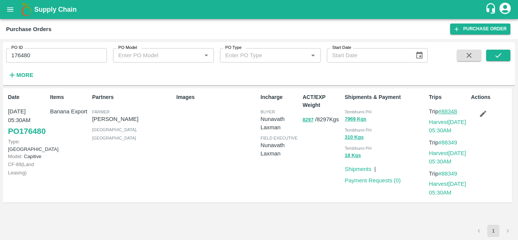
drag, startPoint x: 461, startPoint y: 110, endPoint x: 444, endPoint y: 109, distance: 17.8
click at [444, 109] on p "Trip #88348" at bounding box center [448, 111] width 39 height 8
click at [45, 51] on input "176480" at bounding box center [56, 55] width 101 height 14
paste input "text"
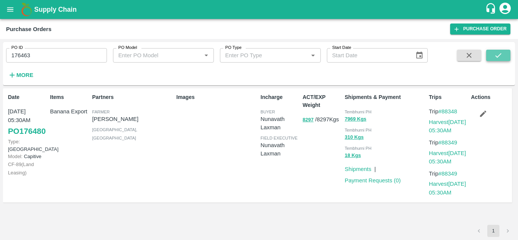
click at [496, 58] on icon "submit" at bounding box center [498, 55] width 8 height 8
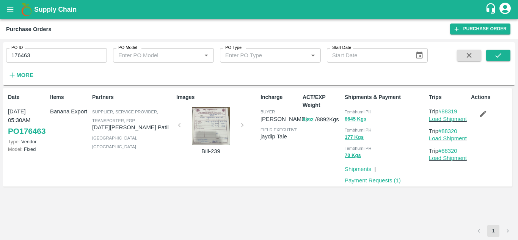
drag, startPoint x: 463, startPoint y: 111, endPoint x: 444, endPoint y: 111, distance: 18.6
click at [444, 111] on p "Trip #88319" at bounding box center [448, 111] width 39 height 8
click at [46, 50] on input "176463" at bounding box center [56, 55] width 101 height 14
paste input "text"
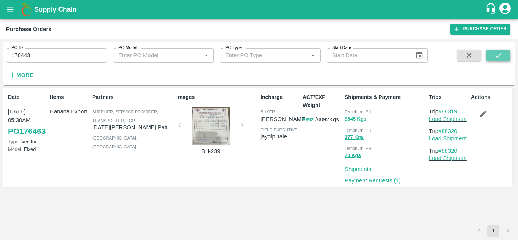
click at [502, 53] on icon "submit" at bounding box center [498, 55] width 8 height 8
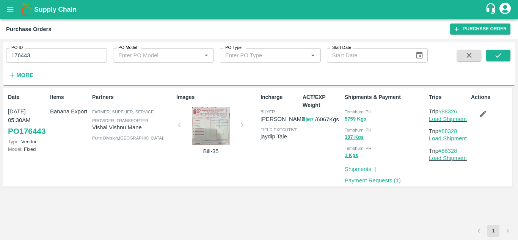
drag, startPoint x: 463, startPoint y: 111, endPoint x: 443, endPoint y: 112, distance: 19.7
click at [443, 112] on p "Trip #88326" at bounding box center [448, 111] width 39 height 8
click at [33, 55] on input "176443" at bounding box center [56, 55] width 101 height 14
paste input "text"
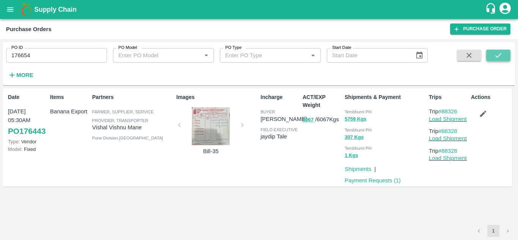
click at [502, 55] on icon "submit" at bounding box center [498, 55] width 8 height 8
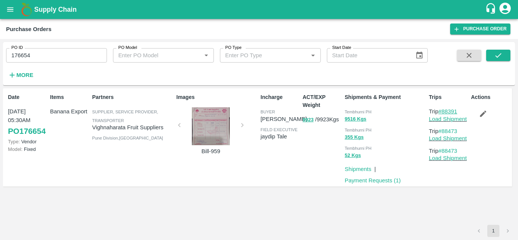
drag, startPoint x: 460, startPoint y: 110, endPoint x: 443, endPoint y: 110, distance: 17.1
click at [443, 110] on p "Trip #88391" at bounding box center [448, 111] width 39 height 8
click at [32, 55] on input "176654" at bounding box center [56, 55] width 101 height 14
paste input "text"
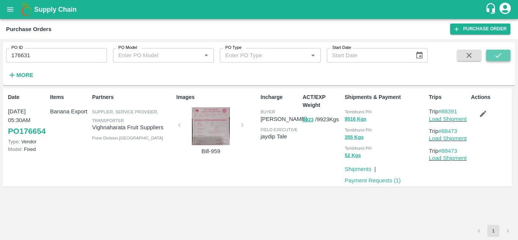
click at [495, 56] on icon "submit" at bounding box center [498, 55] width 8 height 8
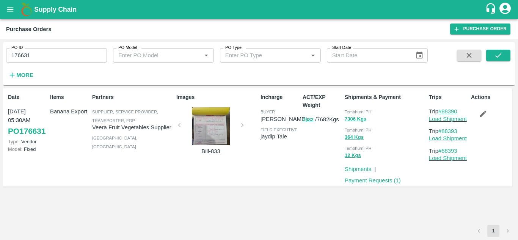
drag, startPoint x: 463, startPoint y: 108, endPoint x: 443, endPoint y: 110, distance: 19.4
click at [443, 110] on p "Trip #88390" at bounding box center [448, 111] width 39 height 8
click at [35, 56] on input "176631" at bounding box center [56, 55] width 101 height 14
paste input "text"
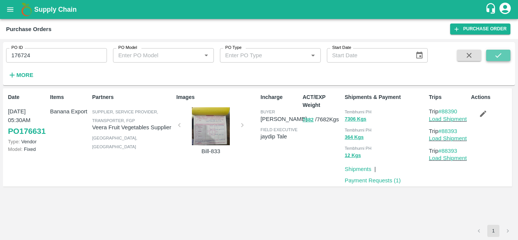
click at [500, 53] on icon "submit" at bounding box center [498, 55] width 8 height 8
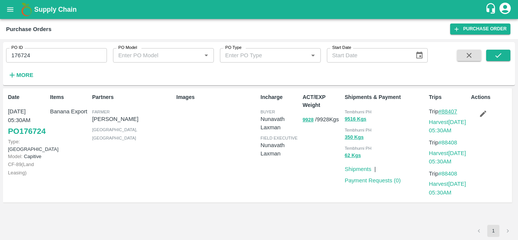
drag, startPoint x: 460, startPoint y: 112, endPoint x: 443, endPoint y: 109, distance: 17.6
click at [443, 109] on p "Trip #88407" at bounding box center [448, 111] width 39 height 8
click at [33, 55] on input "176724" at bounding box center [56, 55] width 101 height 14
paste input "text"
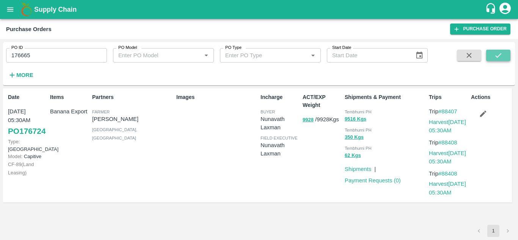
click at [500, 53] on icon "submit" at bounding box center [498, 55] width 8 height 8
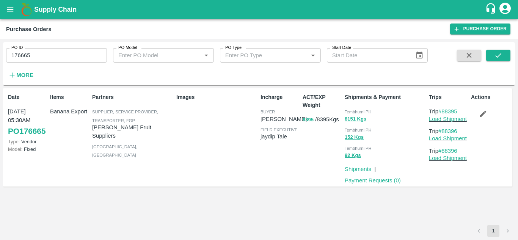
drag, startPoint x: 461, startPoint y: 112, endPoint x: 444, endPoint y: 112, distance: 17.1
click at [444, 112] on p "Trip #88395" at bounding box center [448, 111] width 39 height 8
click at [40, 55] on input "176665" at bounding box center [56, 55] width 101 height 14
paste input "text"
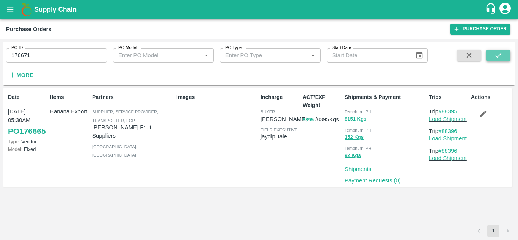
click at [500, 52] on icon "submit" at bounding box center [498, 55] width 8 height 8
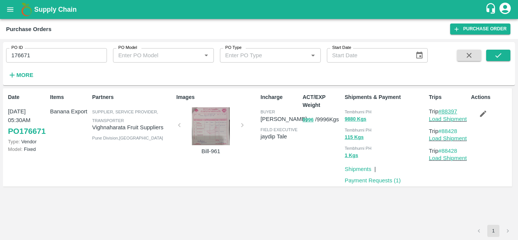
drag, startPoint x: 461, startPoint y: 110, endPoint x: 444, endPoint y: 110, distance: 17.4
click at [444, 110] on p "Trip #88397" at bounding box center [448, 111] width 39 height 8
click at [34, 54] on input "176671" at bounding box center [56, 55] width 101 height 14
paste input "text"
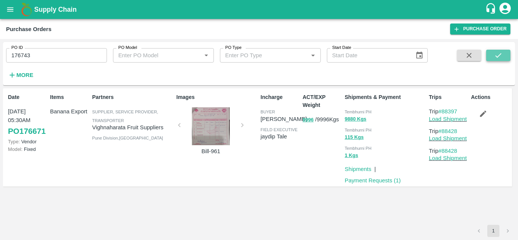
click at [497, 58] on icon "submit" at bounding box center [498, 55] width 8 height 8
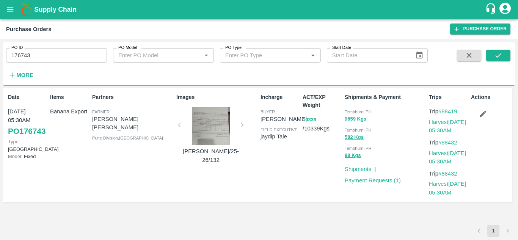
drag, startPoint x: 462, startPoint y: 110, endPoint x: 444, endPoint y: 112, distance: 18.7
click at [444, 112] on p "Trip #88419" at bounding box center [448, 111] width 39 height 8
click at [34, 56] on input "176743" at bounding box center [56, 55] width 101 height 14
paste input "text"
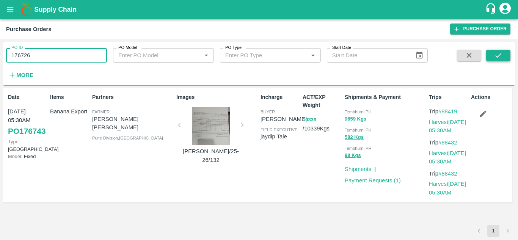
click at [496, 55] on icon "submit" at bounding box center [498, 55] width 8 height 8
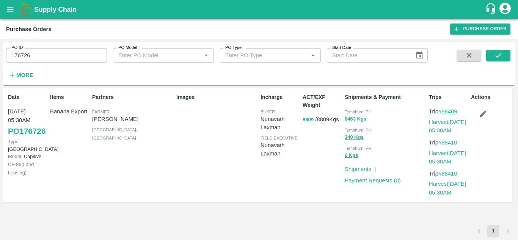
drag, startPoint x: 463, startPoint y: 110, endPoint x: 442, endPoint y: 111, distance: 20.9
click at [442, 111] on p "Trip #88409" at bounding box center [448, 111] width 39 height 8
click at [45, 54] on input "176726" at bounding box center [56, 55] width 101 height 14
paste input "text"
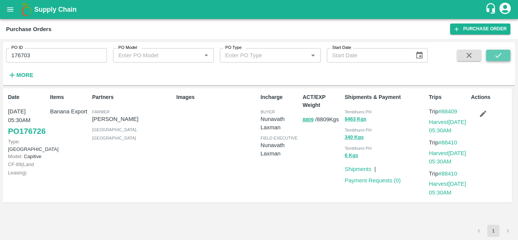
click at [496, 57] on icon "submit" at bounding box center [498, 55] width 8 height 8
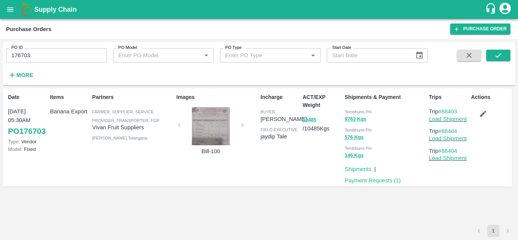
drag, startPoint x: 461, startPoint y: 109, endPoint x: 444, endPoint y: 107, distance: 17.5
click at [444, 107] on p "Trip #88403" at bounding box center [448, 111] width 39 height 8
click at [39, 59] on input "176703" at bounding box center [56, 55] width 101 height 14
paste input "text"
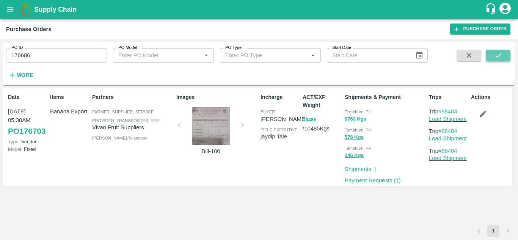
click at [508, 55] on button "submit" at bounding box center [498, 55] width 24 height 11
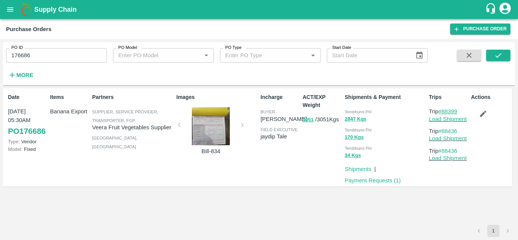
drag, startPoint x: 462, startPoint y: 110, endPoint x: 444, endPoint y: 110, distance: 17.4
click at [444, 110] on p "Trip #88399" at bounding box center [448, 111] width 39 height 8
click at [43, 51] on input "176686" at bounding box center [56, 55] width 101 height 14
paste input "text"
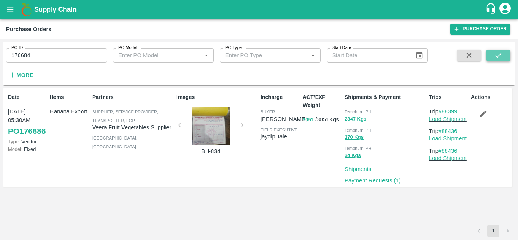
click at [501, 53] on icon "submit" at bounding box center [498, 55] width 8 height 8
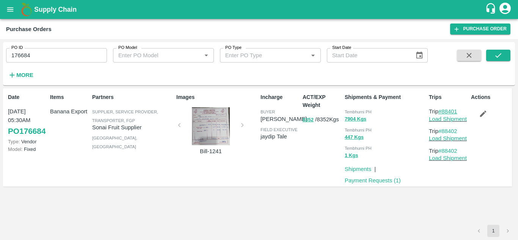
drag, startPoint x: 461, startPoint y: 110, endPoint x: 444, endPoint y: 109, distance: 17.1
click at [444, 109] on p "Trip #88401" at bounding box center [448, 111] width 39 height 8
click at [40, 53] on input "176684" at bounding box center [56, 55] width 101 height 14
paste input "text"
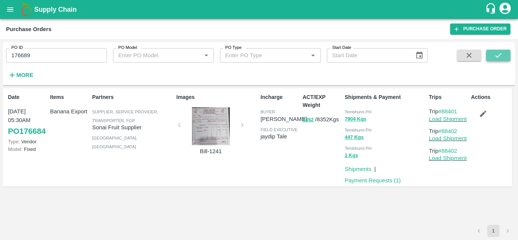
click at [500, 57] on icon "submit" at bounding box center [498, 55] width 8 height 8
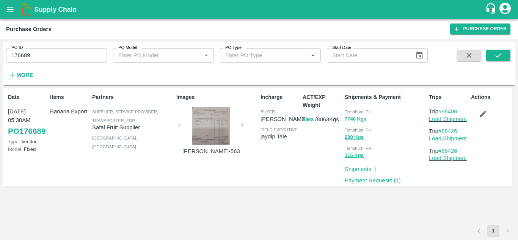
drag, startPoint x: 462, startPoint y: 110, endPoint x: 443, endPoint y: 108, distance: 19.0
click at [443, 108] on p "Trip #88400" at bounding box center [448, 111] width 39 height 8
click at [30, 53] on input "176689" at bounding box center [56, 55] width 101 height 14
paste input "text"
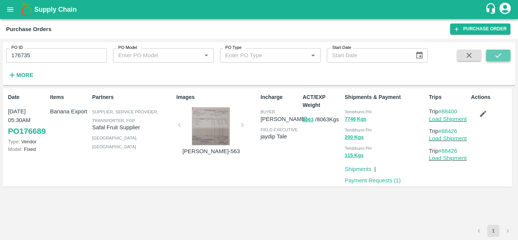
click at [499, 57] on icon "submit" at bounding box center [498, 55] width 8 height 8
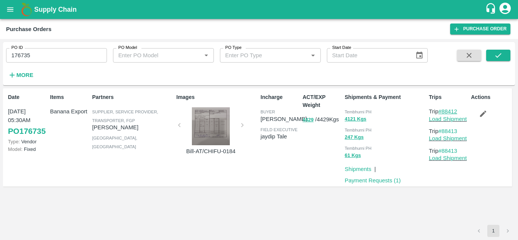
drag, startPoint x: 461, startPoint y: 110, endPoint x: 442, endPoint y: 112, distance: 18.7
click at [442, 112] on p "Trip #88412" at bounding box center [448, 111] width 39 height 8
click at [41, 53] on input "176735" at bounding box center [56, 55] width 101 height 14
paste input "text"
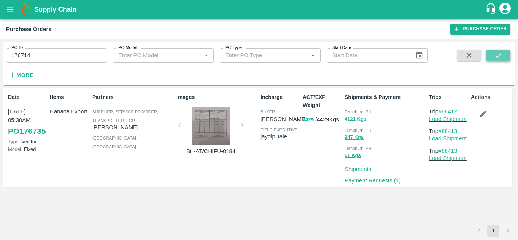
click at [494, 54] on icon "submit" at bounding box center [498, 55] width 8 height 8
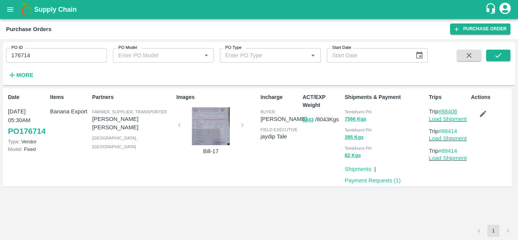
drag, startPoint x: 462, startPoint y: 110, endPoint x: 444, endPoint y: 111, distance: 18.6
click at [444, 111] on p "Trip #88406" at bounding box center [448, 111] width 39 height 8
click at [38, 53] on input "176714" at bounding box center [56, 55] width 101 height 14
paste input "text"
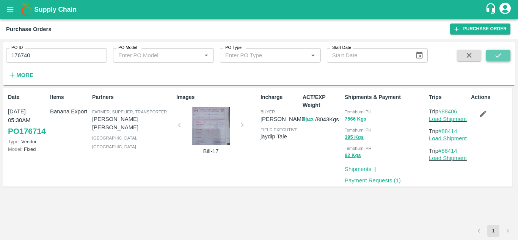
click at [496, 54] on icon "submit" at bounding box center [498, 55] width 8 height 8
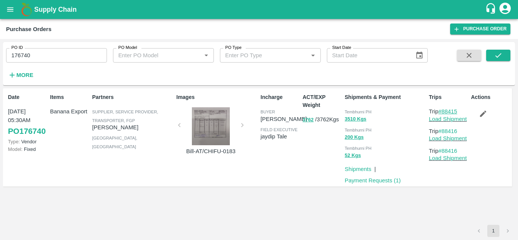
drag, startPoint x: 461, startPoint y: 111, endPoint x: 443, endPoint y: 111, distance: 17.8
click at [443, 111] on p "Trip #88415" at bounding box center [448, 111] width 39 height 8
click at [35, 58] on input "176740" at bounding box center [56, 55] width 101 height 14
paste input "text"
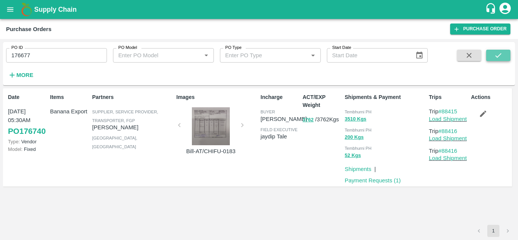
click at [496, 54] on icon "submit" at bounding box center [498, 55] width 8 height 8
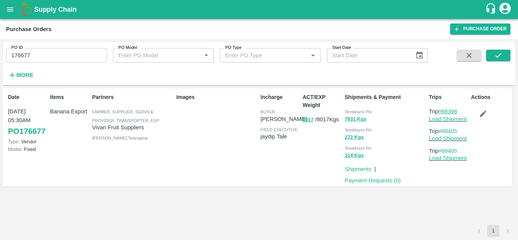
drag, startPoint x: 462, startPoint y: 111, endPoint x: 443, endPoint y: 111, distance: 18.6
click at [443, 111] on p "Trip #88398" at bounding box center [448, 111] width 39 height 8
click at [35, 63] on input "176677" at bounding box center [56, 55] width 101 height 14
paste input "text"
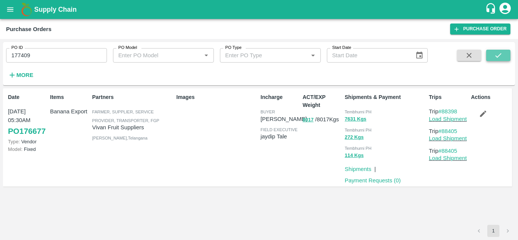
click at [495, 52] on icon "submit" at bounding box center [498, 55] width 8 height 8
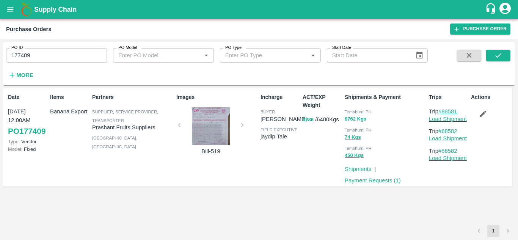
drag, startPoint x: 464, startPoint y: 111, endPoint x: 442, endPoint y: 112, distance: 22.0
click at [442, 112] on p "Trip #88581" at bounding box center [448, 111] width 39 height 8
click at [37, 53] on input "177409" at bounding box center [56, 55] width 101 height 14
paste input "text"
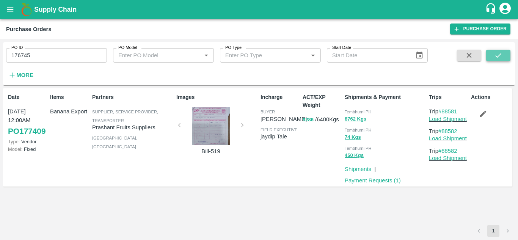
click at [501, 53] on icon "submit" at bounding box center [498, 55] width 8 height 8
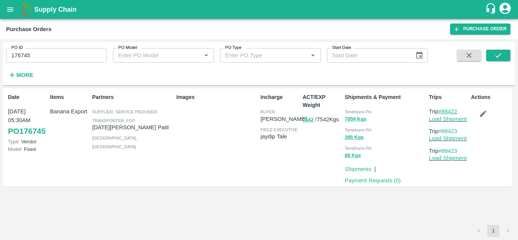
drag, startPoint x: 466, startPoint y: 110, endPoint x: 443, endPoint y: 110, distance: 22.4
click at [443, 110] on p "Trip #88422" at bounding box center [448, 111] width 39 height 8
click at [39, 50] on input "176745" at bounding box center [56, 55] width 101 height 14
paste input "text"
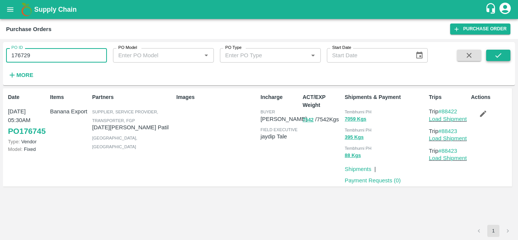
click at [500, 56] on icon "submit" at bounding box center [498, 55] width 8 height 8
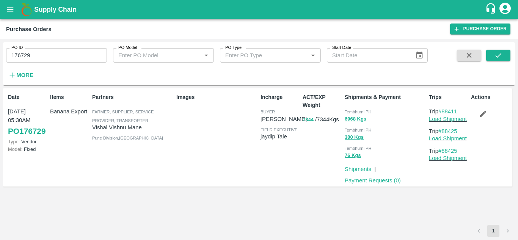
drag, startPoint x: 463, startPoint y: 112, endPoint x: 444, endPoint y: 109, distance: 18.8
click at [444, 109] on p "Trip #88411" at bounding box center [448, 111] width 39 height 8
click at [35, 56] on input "176729" at bounding box center [56, 55] width 101 height 14
paste input "text"
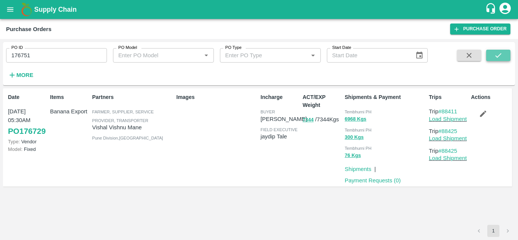
click at [500, 52] on icon "submit" at bounding box center [498, 55] width 8 height 8
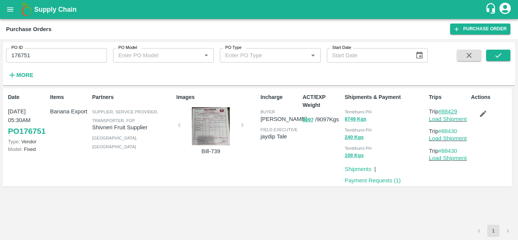
drag, startPoint x: 461, startPoint y: 113, endPoint x: 444, endPoint y: 113, distance: 17.1
click at [444, 113] on p "Trip #88429" at bounding box center [448, 111] width 39 height 8
click at [38, 54] on input "176751" at bounding box center [56, 55] width 101 height 14
paste input "text"
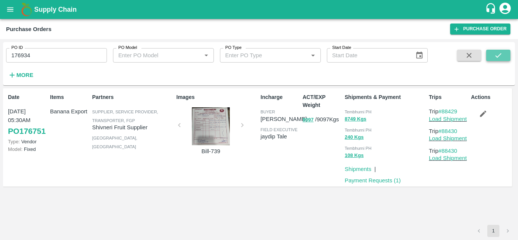
click at [504, 55] on button "submit" at bounding box center [498, 55] width 24 height 11
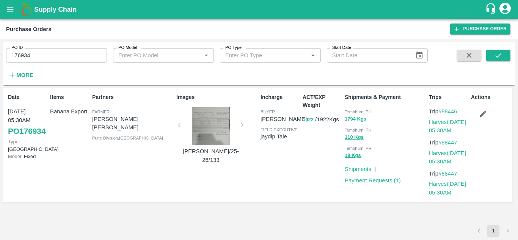
drag, startPoint x: 461, startPoint y: 111, endPoint x: 444, endPoint y: 111, distance: 17.4
click at [444, 111] on p "Trip #88446" at bounding box center [448, 111] width 39 height 8
click at [39, 55] on input "176934" at bounding box center [56, 55] width 101 height 14
paste input "text"
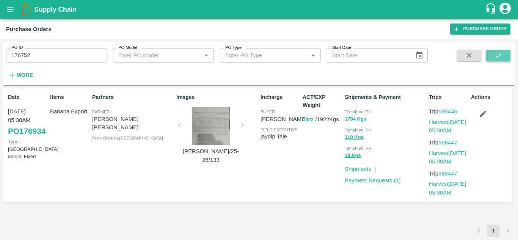
click at [500, 53] on icon "submit" at bounding box center [498, 55] width 8 height 8
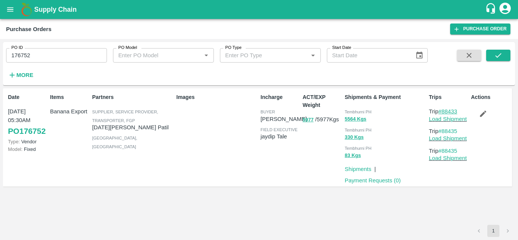
drag, startPoint x: 463, startPoint y: 109, endPoint x: 443, endPoint y: 112, distance: 20.7
click at [443, 112] on p "Trip #88433" at bounding box center [448, 111] width 39 height 8
click at [49, 52] on input "176752" at bounding box center [56, 55] width 101 height 14
paste input "text"
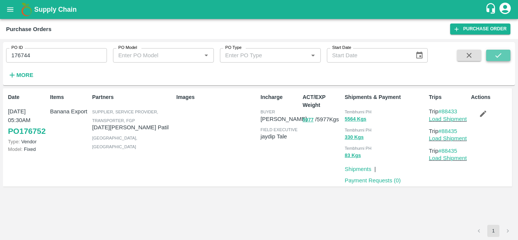
click at [497, 51] on icon "submit" at bounding box center [498, 55] width 8 height 8
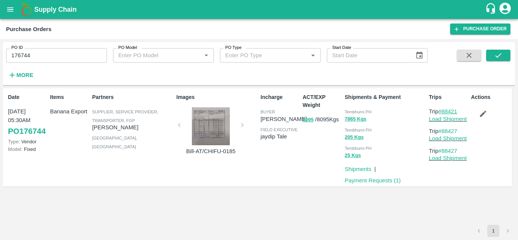
drag, startPoint x: 462, startPoint y: 111, endPoint x: 442, endPoint y: 112, distance: 20.2
click at [442, 112] on p "Trip #88421" at bounding box center [448, 111] width 39 height 8
click at [36, 56] on input "176744" at bounding box center [56, 55] width 101 height 14
paste input "text"
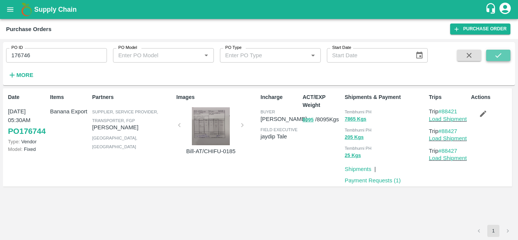
click at [494, 54] on icon "submit" at bounding box center [498, 55] width 8 height 8
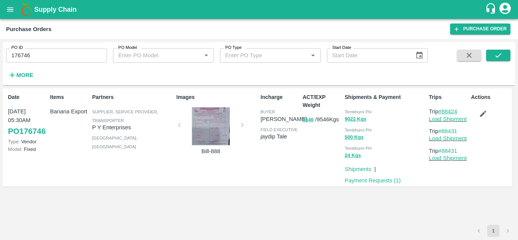
drag, startPoint x: 462, startPoint y: 109, endPoint x: 442, endPoint y: 110, distance: 19.4
click at [442, 110] on p "Trip #88424" at bounding box center [448, 111] width 39 height 8
click at [33, 58] on input "176746" at bounding box center [56, 55] width 101 height 14
paste input "text"
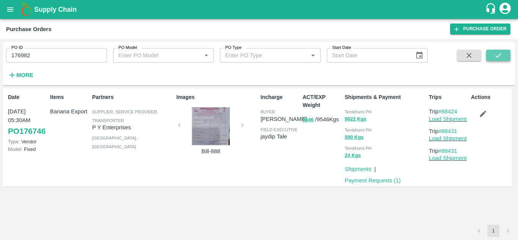
click at [500, 52] on icon "submit" at bounding box center [498, 55] width 8 height 8
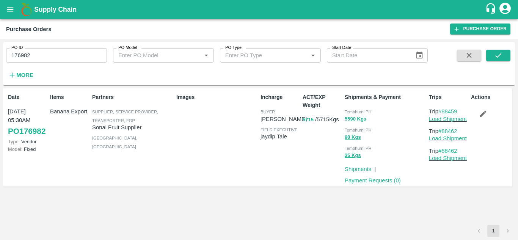
drag, startPoint x: 463, startPoint y: 110, endPoint x: 442, endPoint y: 110, distance: 20.9
click at [442, 110] on p "Trip #88459" at bounding box center [448, 111] width 39 height 8
click at [37, 54] on input "176982" at bounding box center [56, 55] width 101 height 14
paste input "text"
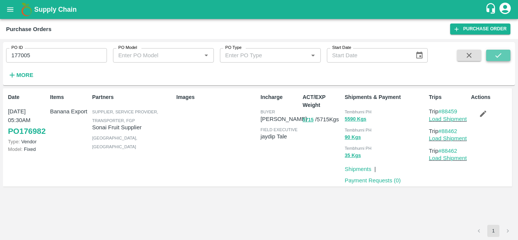
click at [491, 51] on button "submit" at bounding box center [498, 55] width 24 height 11
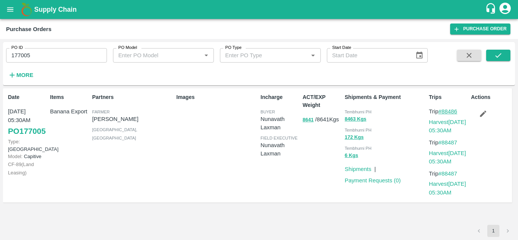
drag, startPoint x: 460, startPoint y: 110, endPoint x: 444, endPoint y: 112, distance: 16.4
click at [444, 112] on p "Trip #88486" at bounding box center [448, 111] width 39 height 8
click at [35, 58] on input "177005" at bounding box center [56, 55] width 101 height 14
paste input "text"
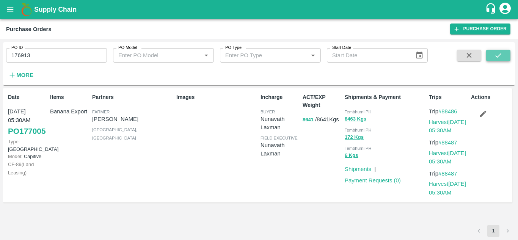
click at [493, 54] on button "submit" at bounding box center [498, 55] width 24 height 11
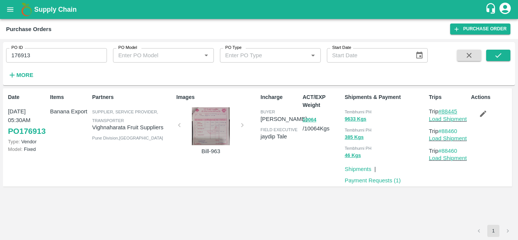
drag, startPoint x: 461, startPoint y: 112, endPoint x: 444, endPoint y: 112, distance: 17.4
click at [444, 112] on p "Trip #88445" at bounding box center [448, 111] width 39 height 8
click at [41, 50] on input "176913" at bounding box center [56, 55] width 101 height 14
paste input "text"
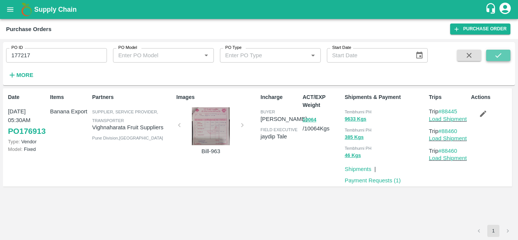
click at [496, 55] on icon "submit" at bounding box center [498, 55] width 8 height 8
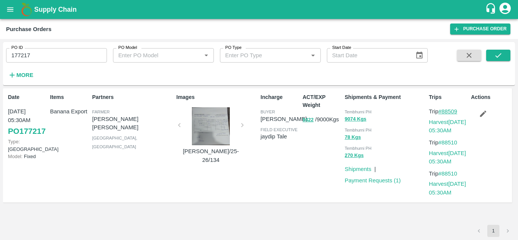
drag, startPoint x: 462, startPoint y: 113, endPoint x: 442, endPoint y: 113, distance: 19.7
click at [442, 113] on p "Trip #88509" at bounding box center [448, 111] width 39 height 8
click at [41, 53] on input "177217" at bounding box center [56, 55] width 101 height 14
paste input "text"
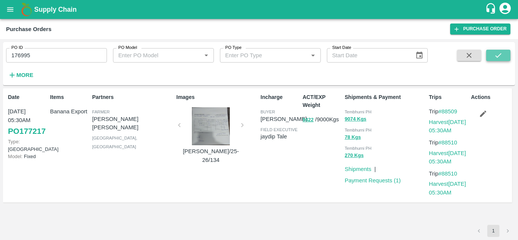
click at [499, 53] on icon "submit" at bounding box center [498, 55] width 8 height 8
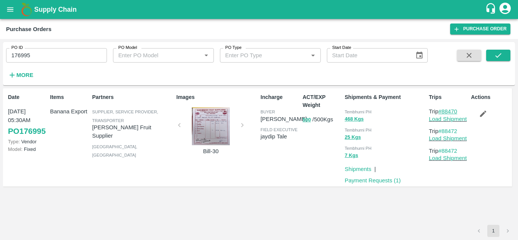
drag, startPoint x: 461, startPoint y: 110, endPoint x: 443, endPoint y: 111, distance: 18.2
click at [443, 111] on p "Trip #88470" at bounding box center [448, 111] width 39 height 8
click at [35, 52] on input "176995" at bounding box center [56, 55] width 101 height 14
paste input "text"
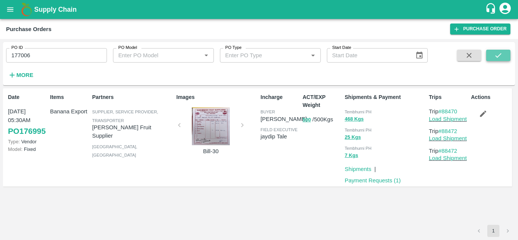
click at [497, 53] on icon "submit" at bounding box center [498, 55] width 8 height 8
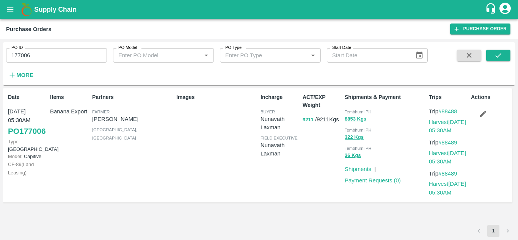
drag, startPoint x: 461, startPoint y: 110, endPoint x: 443, endPoint y: 112, distance: 18.3
click at [443, 112] on p "Trip #88488" at bounding box center [448, 111] width 39 height 8
click at [39, 55] on input "177006" at bounding box center [56, 55] width 101 height 14
paste input "text"
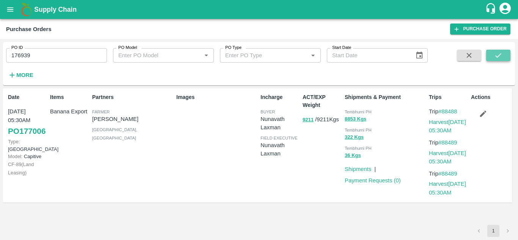
click at [496, 55] on icon "submit" at bounding box center [498, 55] width 8 height 8
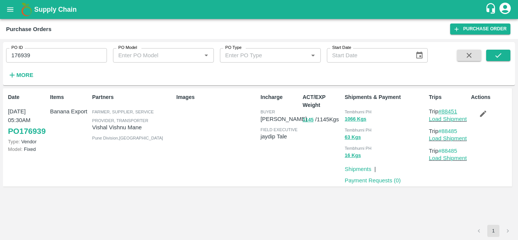
drag, startPoint x: 461, startPoint y: 109, endPoint x: 442, endPoint y: 113, distance: 19.3
click at [442, 113] on p "Trip #88451" at bounding box center [448, 111] width 39 height 8
click at [34, 55] on input "176939" at bounding box center [56, 55] width 101 height 14
paste input "text"
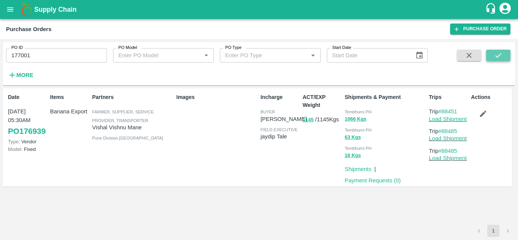
click at [499, 57] on icon "submit" at bounding box center [498, 55] width 8 height 8
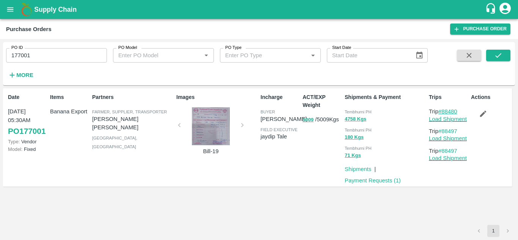
drag, startPoint x: 461, startPoint y: 112, endPoint x: 444, endPoint y: 111, distance: 17.1
click at [444, 111] on p "Trip #88480" at bounding box center [448, 111] width 39 height 8
click at [35, 55] on input "177001" at bounding box center [56, 55] width 101 height 14
paste input "text"
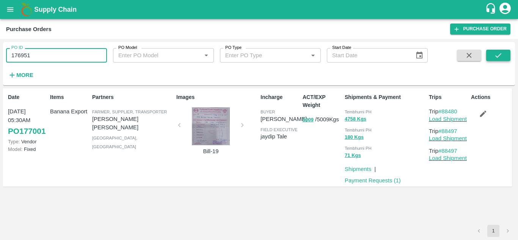
click at [504, 53] on button "submit" at bounding box center [498, 55] width 24 height 11
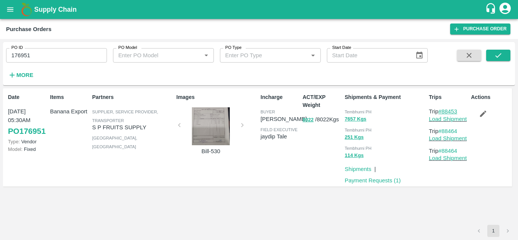
drag, startPoint x: 463, startPoint y: 111, endPoint x: 444, endPoint y: 113, distance: 19.0
click at [444, 113] on p "Trip #88453" at bounding box center [448, 111] width 39 height 8
click at [43, 56] on input "176951" at bounding box center [56, 55] width 101 height 14
paste input "text"
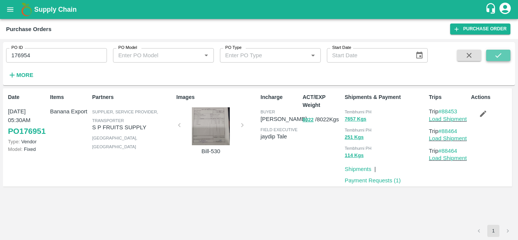
click at [500, 54] on icon "submit" at bounding box center [498, 55] width 8 height 8
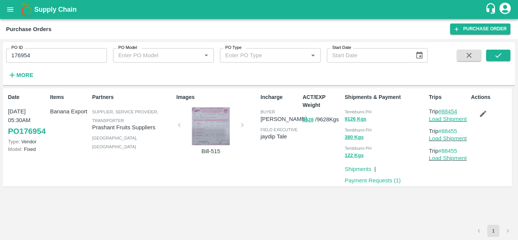
drag, startPoint x: 464, startPoint y: 110, endPoint x: 442, endPoint y: 110, distance: 21.2
click at [442, 110] on p "Trip #88454" at bounding box center [448, 111] width 39 height 8
click at [43, 55] on input "176954" at bounding box center [56, 55] width 101 height 14
paste input "text"
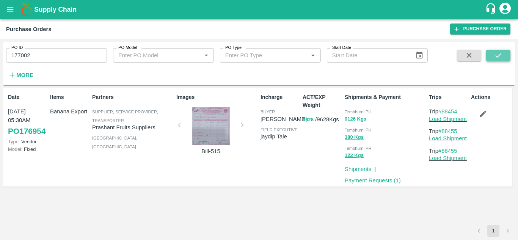
click at [500, 53] on icon "submit" at bounding box center [498, 55] width 8 height 8
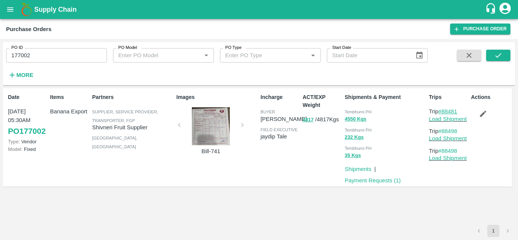
drag, startPoint x: 463, startPoint y: 110, endPoint x: 443, endPoint y: 111, distance: 20.5
click at [443, 111] on p "Trip #88481" at bounding box center [448, 111] width 39 height 8
click at [33, 57] on input "177002" at bounding box center [56, 55] width 101 height 14
paste input "text"
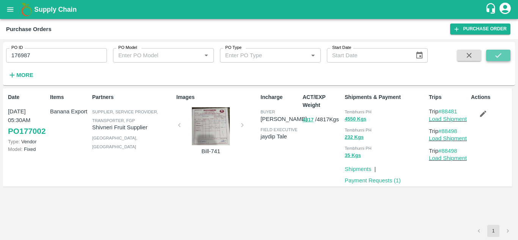
click at [505, 50] on button "submit" at bounding box center [498, 55] width 24 height 11
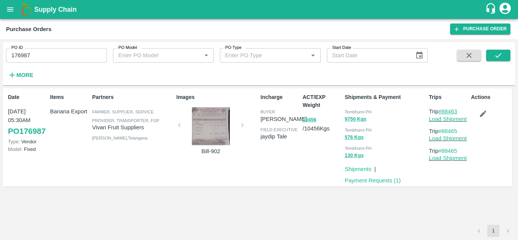
drag, startPoint x: 463, startPoint y: 109, endPoint x: 444, endPoint y: 110, distance: 19.0
click at [444, 110] on p "Trip #88463" at bounding box center [448, 111] width 39 height 8
click at [46, 51] on input "176987" at bounding box center [56, 55] width 101 height 14
paste input "text"
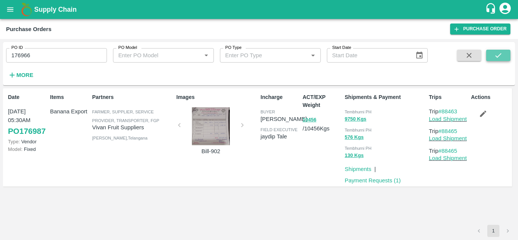
click at [499, 56] on icon "submit" at bounding box center [498, 55] width 6 height 5
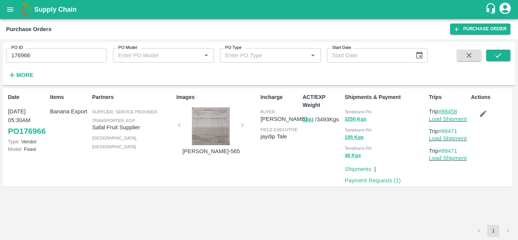
drag, startPoint x: 460, startPoint y: 110, endPoint x: 444, endPoint y: 111, distance: 15.6
click at [444, 111] on p "Trip #88458" at bounding box center [448, 111] width 39 height 8
click at [35, 52] on input "176966" at bounding box center [56, 55] width 101 height 14
paste input "text"
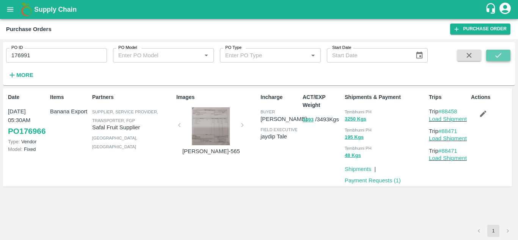
click at [496, 55] on icon "submit" at bounding box center [498, 55] width 8 height 8
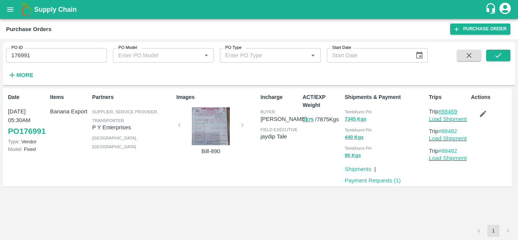
drag, startPoint x: 463, startPoint y: 111, endPoint x: 444, endPoint y: 111, distance: 19.3
click at [444, 111] on p "Trip #88469" at bounding box center [448, 111] width 39 height 8
click at [33, 54] on input "176991" at bounding box center [56, 55] width 101 height 14
paste input "text"
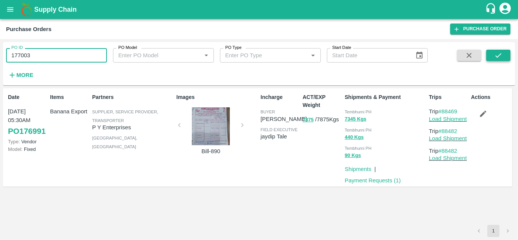
click at [498, 53] on icon "submit" at bounding box center [498, 55] width 8 height 8
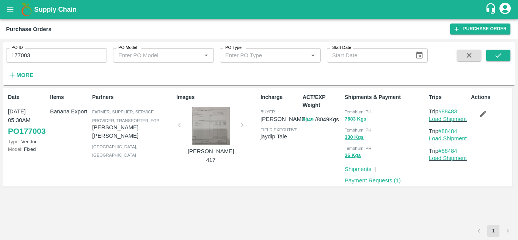
drag, startPoint x: 463, startPoint y: 111, endPoint x: 442, endPoint y: 111, distance: 21.2
click at [442, 111] on p "Trip #88483" at bounding box center [448, 111] width 39 height 8
click at [42, 55] on input "177003" at bounding box center [56, 55] width 101 height 14
paste input "text"
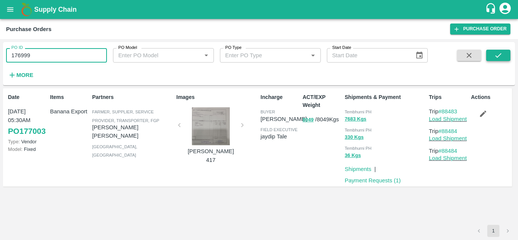
type input "176999"
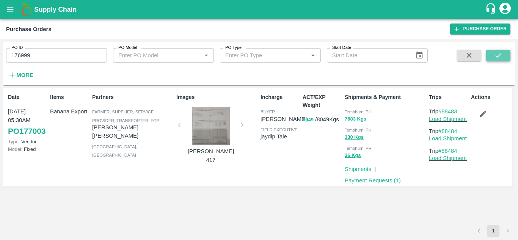
click at [500, 56] on icon "submit" at bounding box center [498, 55] width 8 height 8
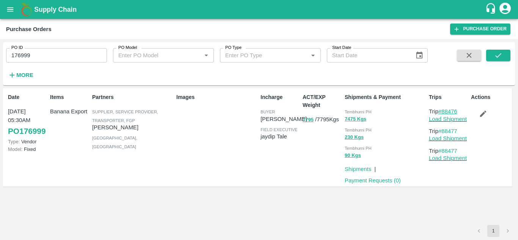
drag, startPoint x: 462, startPoint y: 111, endPoint x: 442, endPoint y: 111, distance: 20.1
click at [442, 111] on p "Trip #88476" at bounding box center [448, 111] width 39 height 8
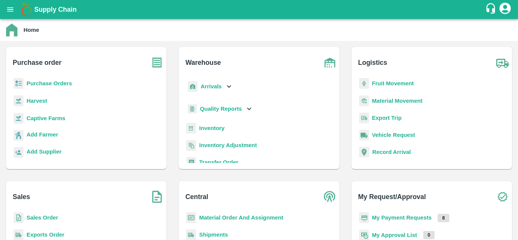
click at [386, 86] on b "Fruit Movement" at bounding box center [393, 83] width 42 height 6
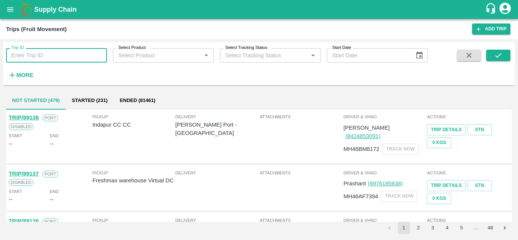
click at [39, 57] on input "Trip ID" at bounding box center [56, 55] width 101 height 14
paste input "88397"
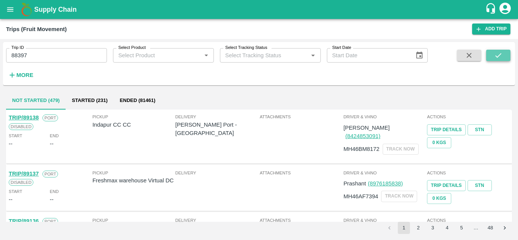
click at [502, 57] on icon "submit" at bounding box center [498, 55] width 8 height 8
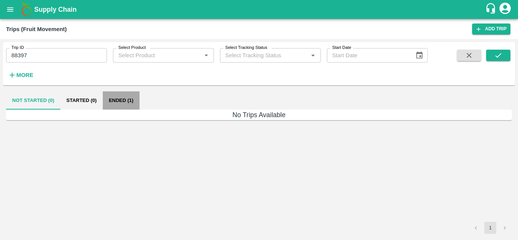
click at [122, 97] on button "Ended (1)" at bounding box center [121, 100] width 37 height 18
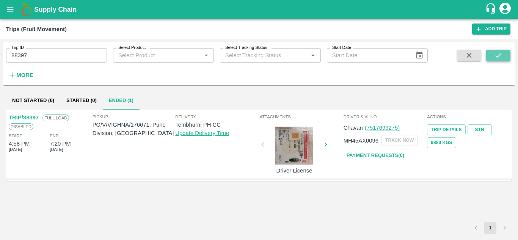
click at [488, 55] on button "submit" at bounding box center [498, 55] width 24 height 11
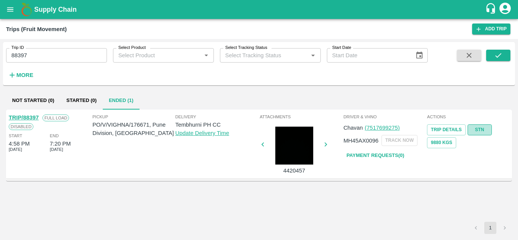
click at [488, 128] on link "STN" at bounding box center [480, 129] width 24 height 11
click at [37, 46] on div "Trip ID 88397 Trip ID" at bounding box center [53, 52] width 107 height 20
drag, startPoint x: 37, startPoint y: 46, endPoint x: 31, endPoint y: 52, distance: 8.3
click at [31, 52] on div "Trip ID 88397 Trip ID" at bounding box center [53, 52] width 107 height 20
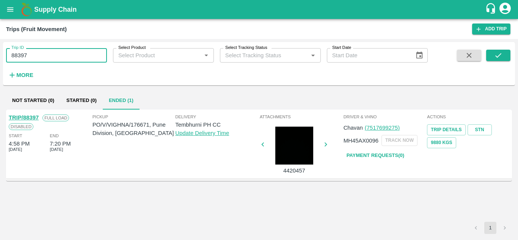
click at [31, 52] on input "88397" at bounding box center [56, 55] width 101 height 14
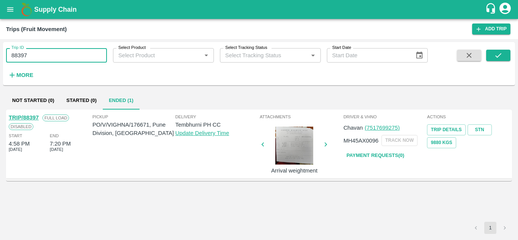
paste input "text"
click at [502, 53] on icon "submit" at bounding box center [498, 55] width 8 height 8
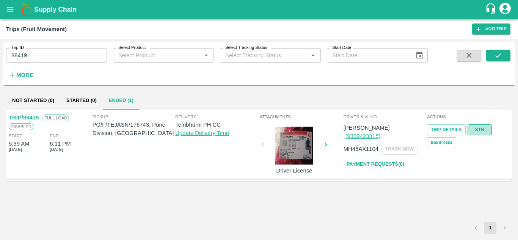
click at [480, 128] on link "STN" at bounding box center [480, 129] width 24 height 11
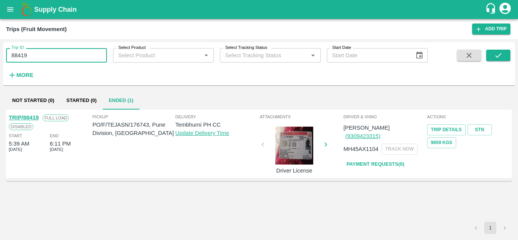
click at [35, 59] on input "88419" at bounding box center [56, 55] width 101 height 14
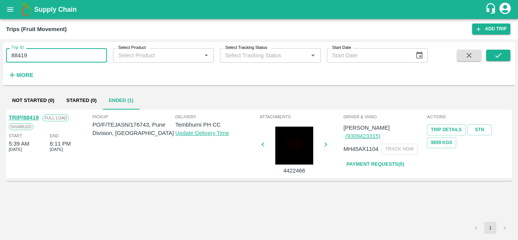
paste input "text"
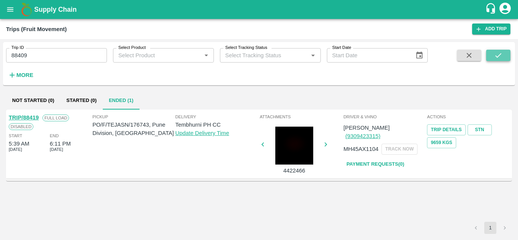
click at [496, 55] on icon "submit" at bounding box center [498, 55] width 8 height 8
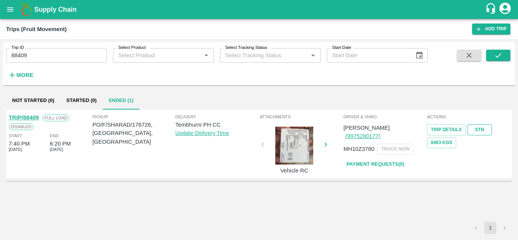
click at [480, 127] on link "STN" at bounding box center [480, 129] width 24 height 11
click at [42, 55] on input "88409" at bounding box center [56, 55] width 101 height 14
paste input "text"
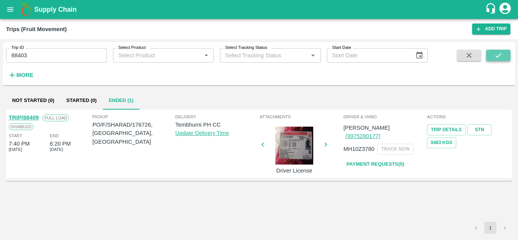
click at [498, 58] on icon "submit" at bounding box center [498, 55] width 8 height 8
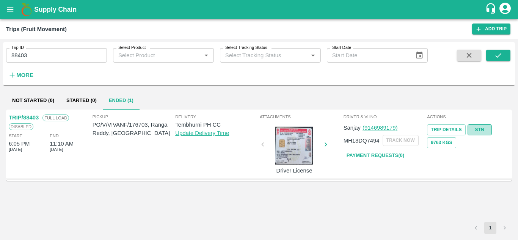
click at [478, 128] on link "STN" at bounding box center [480, 129] width 24 height 11
click at [34, 53] on input "88403" at bounding box center [56, 55] width 101 height 14
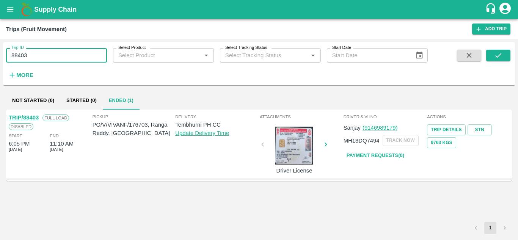
click at [34, 53] on input "88403" at bounding box center [56, 55] width 101 height 14
paste input "text"
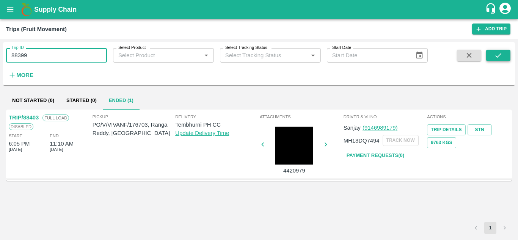
click at [498, 55] on icon "submit" at bounding box center [498, 55] width 8 height 8
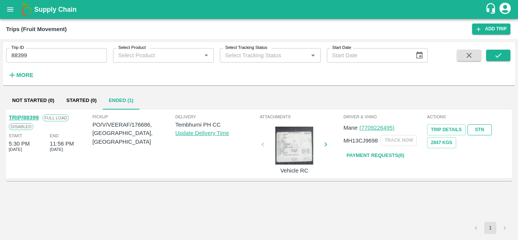
click at [480, 129] on link "STN" at bounding box center [480, 129] width 24 height 11
click at [46, 53] on input "88399" at bounding box center [56, 55] width 101 height 14
paste input "text"
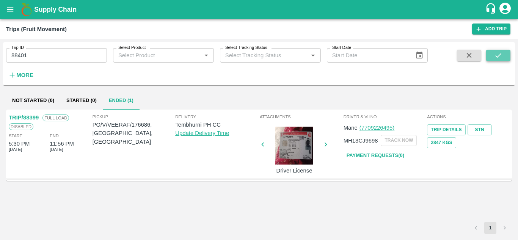
click at [496, 55] on icon "submit" at bounding box center [498, 55] width 8 height 8
click at [476, 130] on link "STN" at bounding box center [480, 129] width 24 height 11
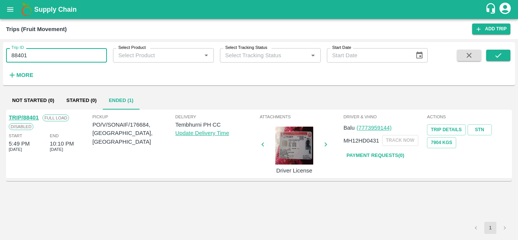
click at [62, 51] on input "88401" at bounding box center [56, 55] width 101 height 14
paste input "text"
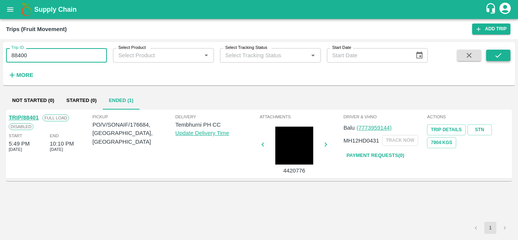
click at [497, 56] on icon "submit" at bounding box center [498, 55] width 8 height 8
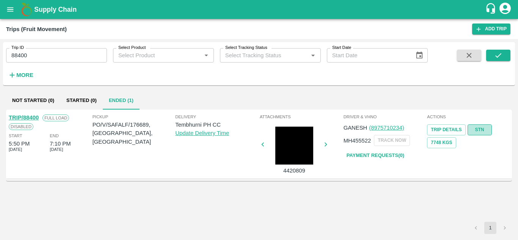
click at [479, 125] on link "STN" at bounding box center [480, 129] width 24 height 11
click at [60, 49] on input "88400" at bounding box center [56, 55] width 101 height 14
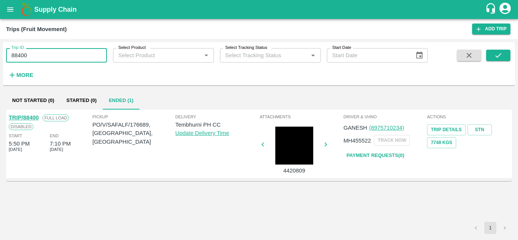
click at [60, 49] on input "88400" at bounding box center [56, 55] width 101 height 14
paste input "text"
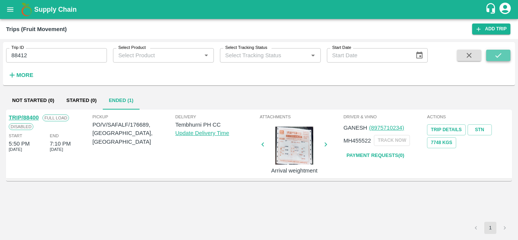
click at [500, 56] on icon "submit" at bounding box center [498, 55] width 8 height 8
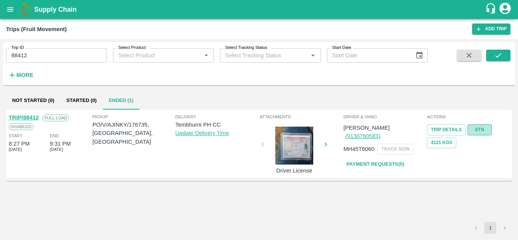
click at [477, 129] on link "STN" at bounding box center [480, 129] width 24 height 11
click at [50, 47] on div "Trip ID 88412 Trip ID" at bounding box center [53, 52] width 107 height 20
drag, startPoint x: 50, startPoint y: 47, endPoint x: 37, endPoint y: 53, distance: 14.4
click at [37, 53] on div "Trip ID 88412 Trip ID" at bounding box center [53, 52] width 107 height 20
click at [37, 53] on input "88412" at bounding box center [56, 55] width 101 height 14
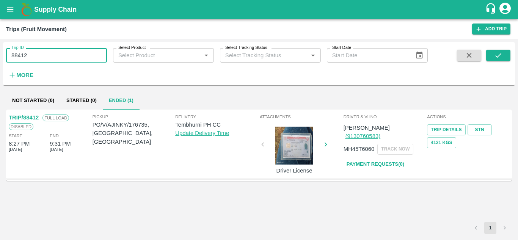
click at [37, 53] on input "88412" at bounding box center [56, 55] width 101 height 14
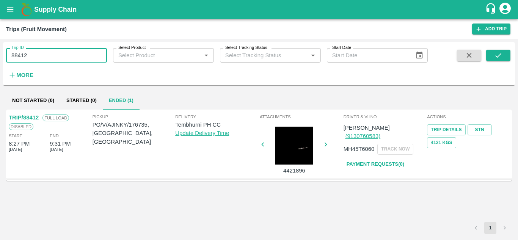
paste input "text"
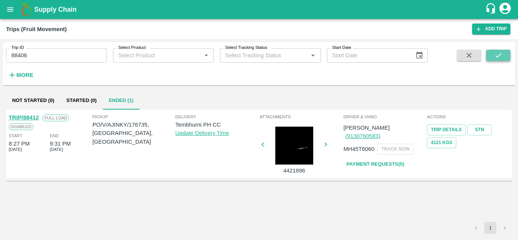
click at [497, 53] on icon "submit" at bounding box center [498, 55] width 8 height 8
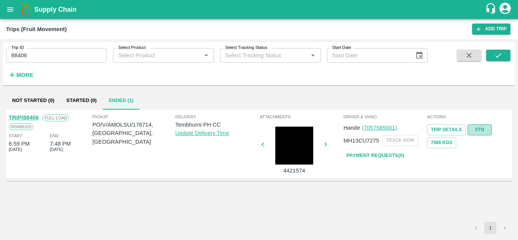
click at [483, 126] on link "STN" at bounding box center [480, 129] width 24 height 11
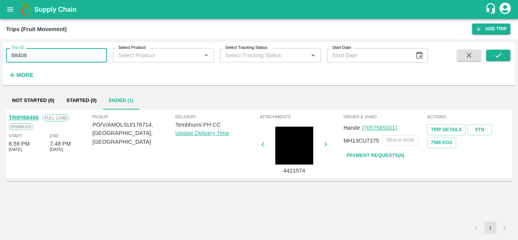
click at [38, 56] on input "88406" at bounding box center [56, 55] width 101 height 14
paste input "text"
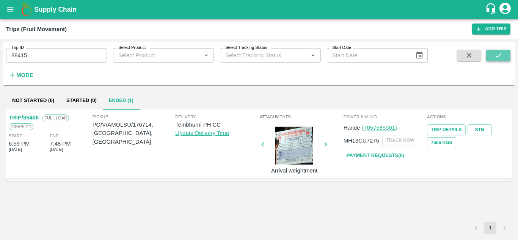
click at [497, 55] on icon "submit" at bounding box center [498, 55] width 8 height 8
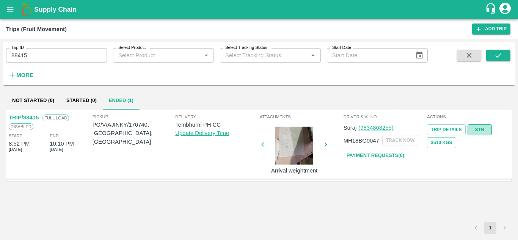
click at [477, 126] on link "STN" at bounding box center [480, 129] width 24 height 11
click at [33, 58] on input "88415" at bounding box center [56, 55] width 101 height 14
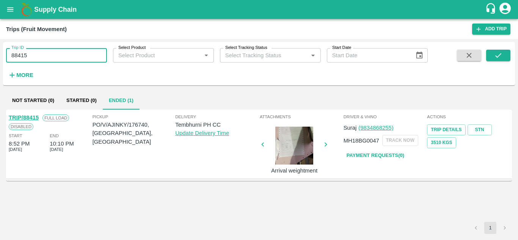
click at [33, 58] on input "88415" at bounding box center [56, 55] width 101 height 14
paste input "text"
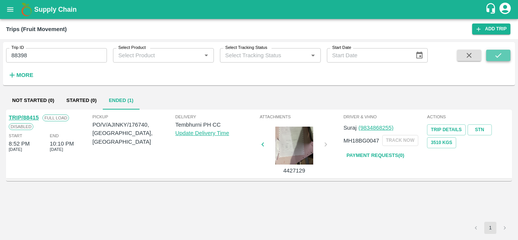
click at [501, 55] on icon "submit" at bounding box center [498, 55] width 8 height 8
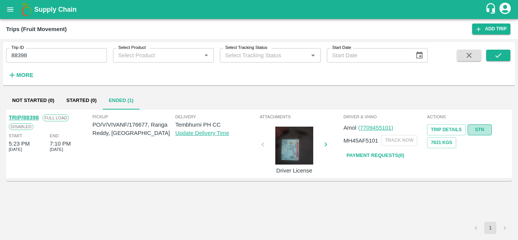
click at [482, 127] on link "STN" at bounding box center [480, 129] width 24 height 11
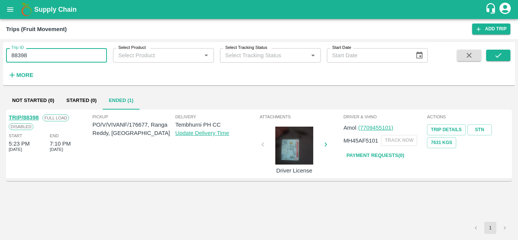
click at [52, 51] on input "88398" at bounding box center [56, 55] width 101 height 14
paste input "text"
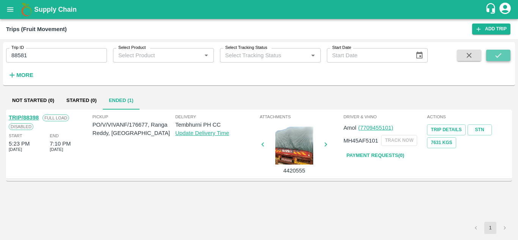
click at [500, 55] on icon "submit" at bounding box center [498, 55] width 8 height 8
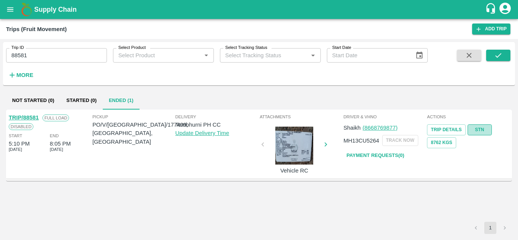
click at [477, 128] on link "STN" at bounding box center [480, 129] width 24 height 11
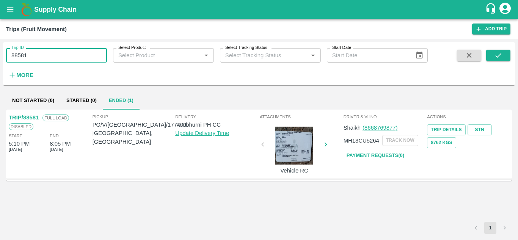
click at [38, 52] on input "88581" at bounding box center [56, 55] width 101 height 14
paste input "text"
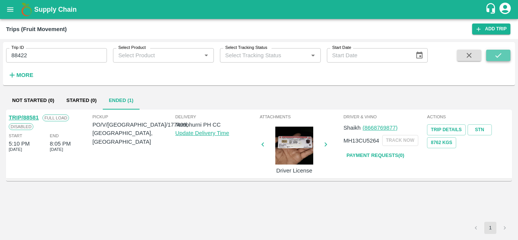
click at [496, 53] on icon "submit" at bounding box center [498, 55] width 8 height 8
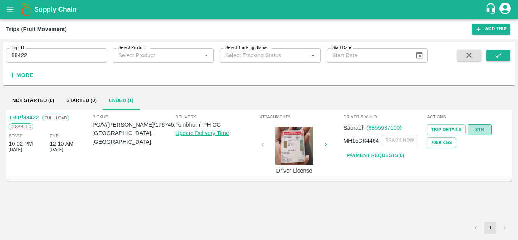
click at [486, 128] on link "STN" at bounding box center [480, 129] width 24 height 11
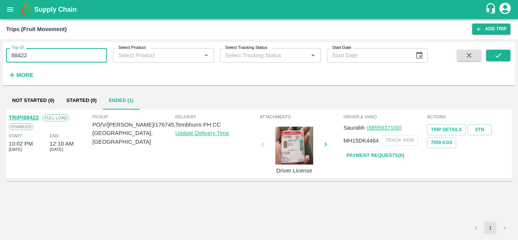
click at [45, 52] on input "88422" at bounding box center [56, 55] width 101 height 14
paste input "text"
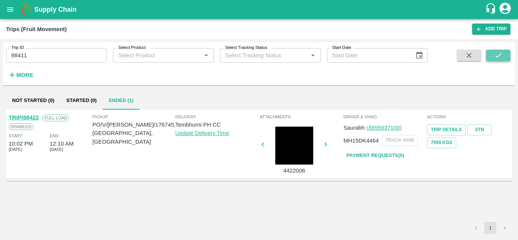
click at [500, 55] on icon "submit" at bounding box center [498, 55] width 6 height 5
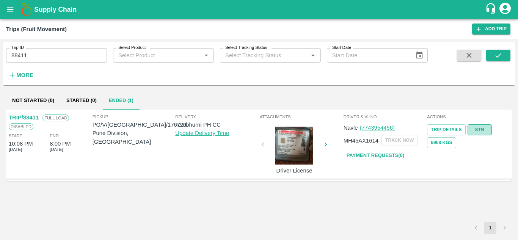
click at [479, 129] on link "STN" at bounding box center [480, 129] width 24 height 11
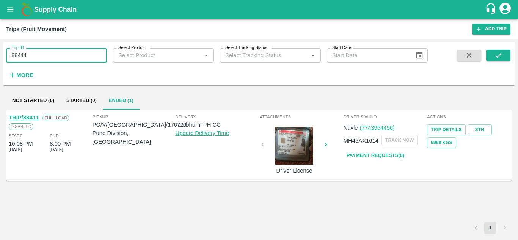
click at [27, 56] on input "88411" at bounding box center [56, 55] width 101 height 14
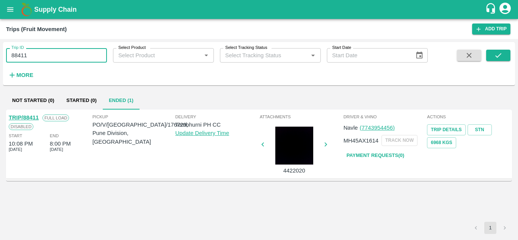
paste input "text"
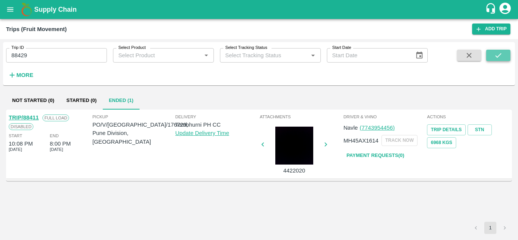
click at [498, 52] on icon "submit" at bounding box center [498, 55] width 8 height 8
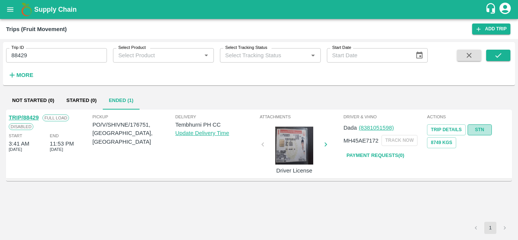
click at [479, 127] on link "STN" at bounding box center [480, 129] width 24 height 11
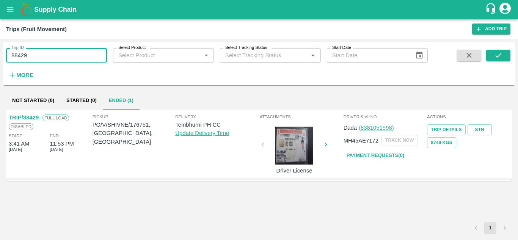
click at [47, 52] on input "88429" at bounding box center [56, 55] width 101 height 14
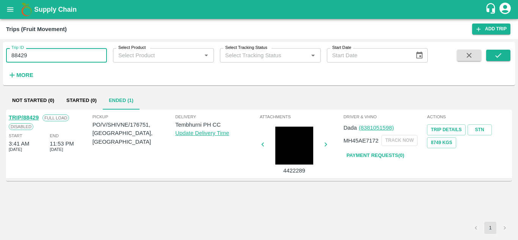
paste input "text"
click at [492, 52] on button "submit" at bounding box center [498, 55] width 24 height 11
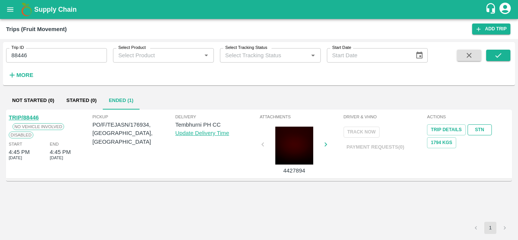
click at [482, 127] on link "STN" at bounding box center [480, 129] width 24 height 11
click at [39, 60] on input "88446" at bounding box center [56, 55] width 101 height 14
paste input "text"
click at [500, 56] on icon "submit" at bounding box center [498, 55] width 8 height 8
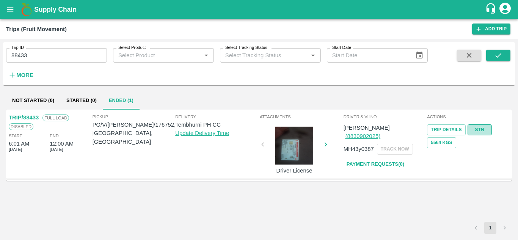
click at [479, 128] on link "STN" at bounding box center [480, 129] width 24 height 11
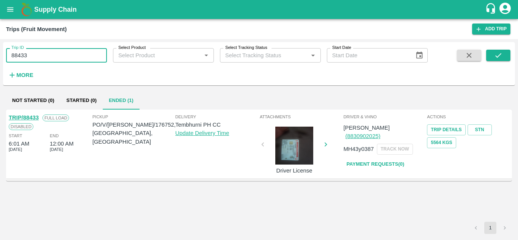
click at [38, 56] on input "88433" at bounding box center [56, 55] width 101 height 14
paste input "text"
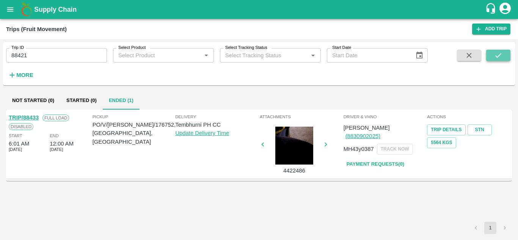
click at [497, 54] on icon "submit" at bounding box center [498, 55] width 8 height 8
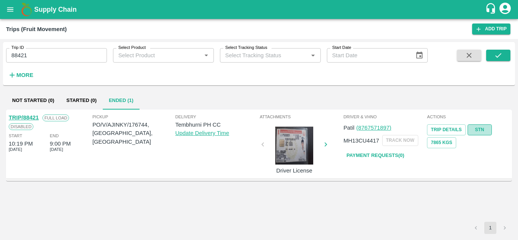
click at [486, 129] on link "STN" at bounding box center [480, 129] width 24 height 11
click at [44, 54] on input "88421" at bounding box center [56, 55] width 101 height 14
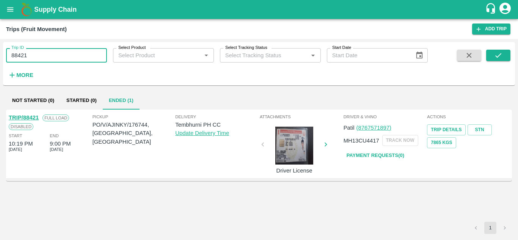
click at [44, 54] on input "88421" at bounding box center [56, 55] width 101 height 14
paste input "text"
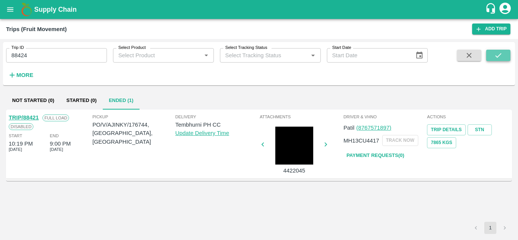
click at [497, 53] on icon "submit" at bounding box center [498, 55] width 8 height 8
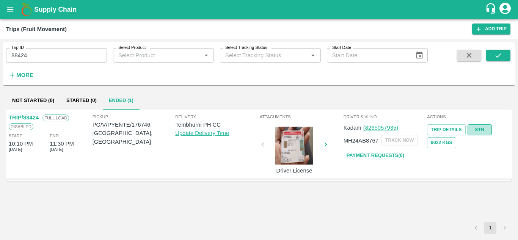
click at [478, 129] on link "STN" at bounding box center [480, 129] width 24 height 11
click at [49, 62] on input "88424" at bounding box center [56, 55] width 101 height 14
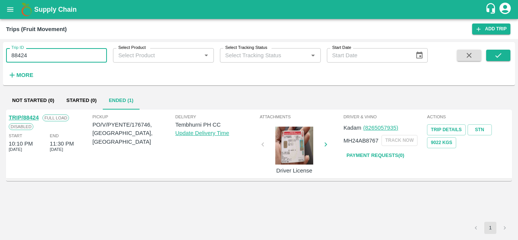
click at [49, 62] on input "88424" at bounding box center [56, 55] width 101 height 14
paste input "text"
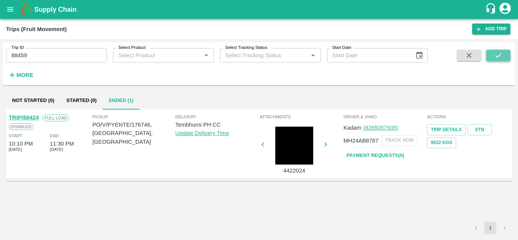
click at [505, 53] on button "submit" at bounding box center [498, 55] width 24 height 11
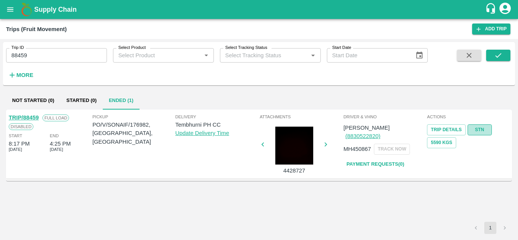
click at [480, 128] on link "STN" at bounding box center [480, 129] width 24 height 11
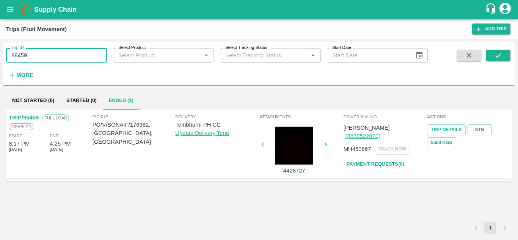
click at [34, 55] on input "88459" at bounding box center [56, 55] width 101 height 14
paste input "text"
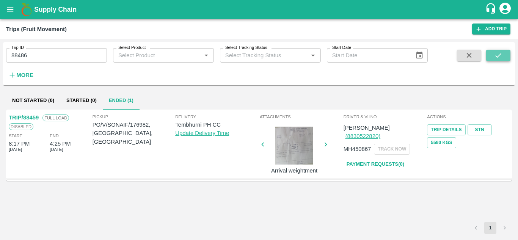
click at [495, 54] on icon "submit" at bounding box center [498, 55] width 8 height 8
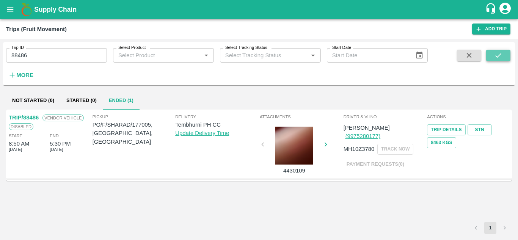
click at [502, 53] on icon "submit" at bounding box center [498, 55] width 8 height 8
click at [484, 130] on link "STN" at bounding box center [480, 129] width 24 height 11
click at [59, 54] on input "88486" at bounding box center [56, 55] width 101 height 14
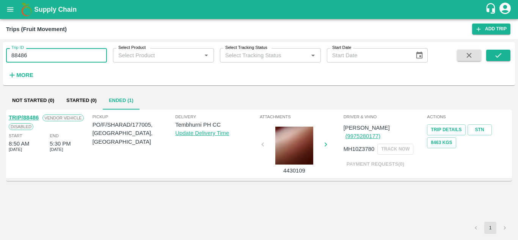
click at [59, 54] on input "88486" at bounding box center [56, 55] width 101 height 14
paste input "text"
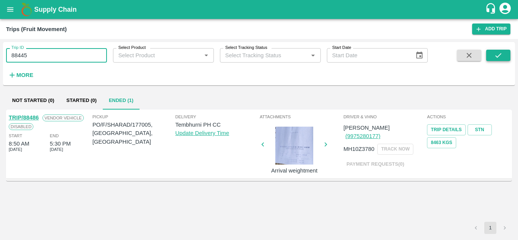
click at [497, 55] on icon "submit" at bounding box center [498, 55] width 8 height 8
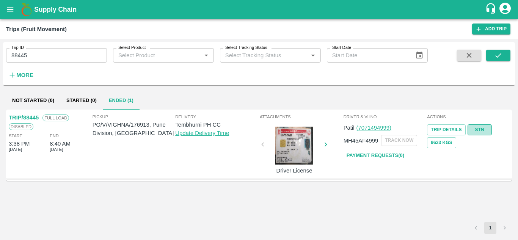
click at [479, 128] on link "STN" at bounding box center [480, 129] width 24 height 11
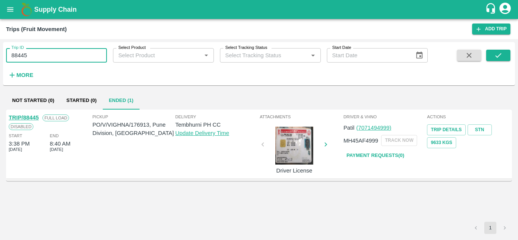
click at [45, 60] on input "88445" at bounding box center [56, 55] width 101 height 14
paste input "text"
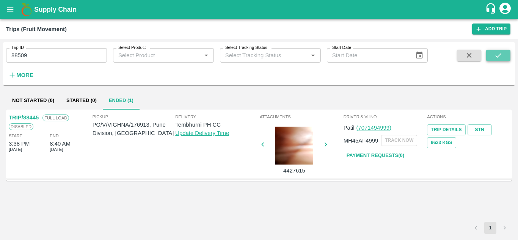
click at [504, 53] on button "submit" at bounding box center [498, 55] width 24 height 11
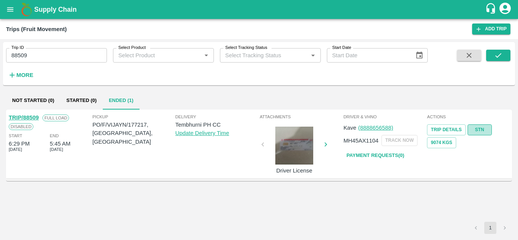
click at [481, 126] on link "STN" at bounding box center [480, 129] width 24 height 11
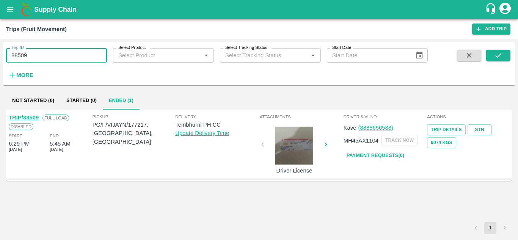
click at [47, 58] on input "88509" at bounding box center [56, 55] width 101 height 14
paste input "text"
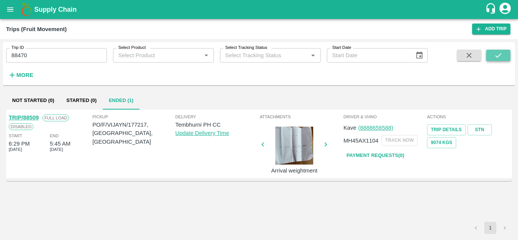
click at [502, 53] on icon "submit" at bounding box center [498, 55] width 8 height 8
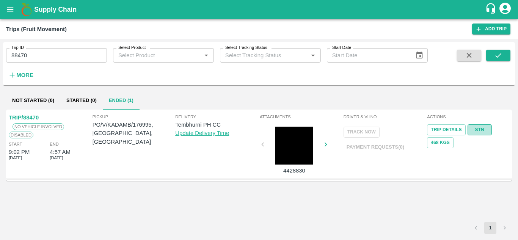
click at [477, 130] on link "STN" at bounding box center [480, 129] width 24 height 11
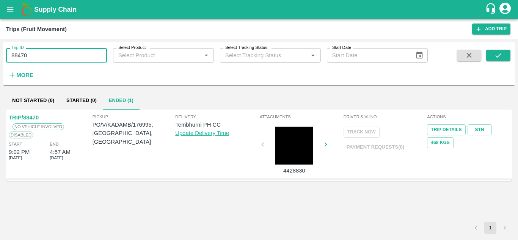
click at [32, 57] on input "88470" at bounding box center [56, 55] width 101 height 14
paste input "text"
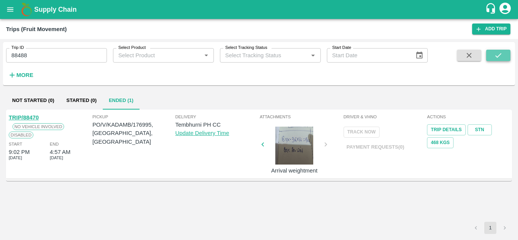
click at [501, 55] on icon "submit" at bounding box center [498, 55] width 8 height 8
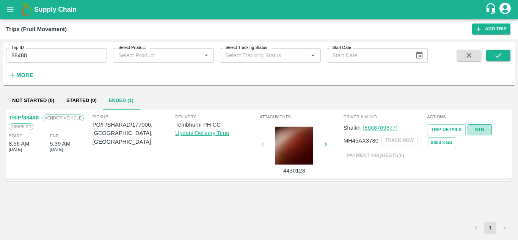
click at [479, 128] on link "STN" at bounding box center [480, 129] width 24 height 11
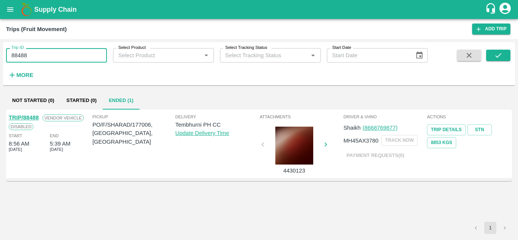
click at [35, 54] on input "88488" at bounding box center [56, 55] width 101 height 14
paste input "text"
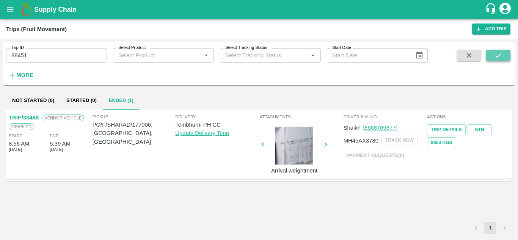
click at [505, 51] on button "submit" at bounding box center [498, 55] width 24 height 11
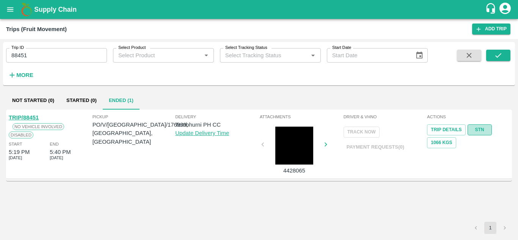
click at [484, 132] on link "STN" at bounding box center [480, 129] width 24 height 11
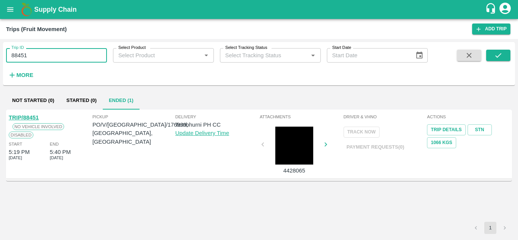
click at [47, 52] on input "88451" at bounding box center [56, 55] width 101 height 14
paste input "text"
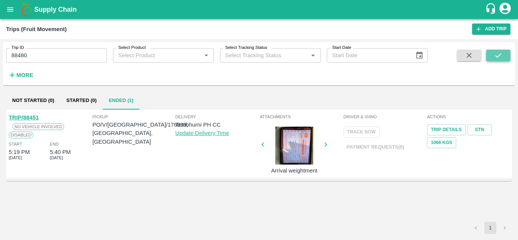
click at [499, 56] on icon "submit" at bounding box center [498, 55] width 8 height 8
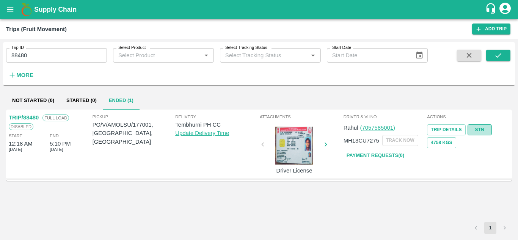
click at [479, 129] on link "STN" at bounding box center [480, 129] width 24 height 11
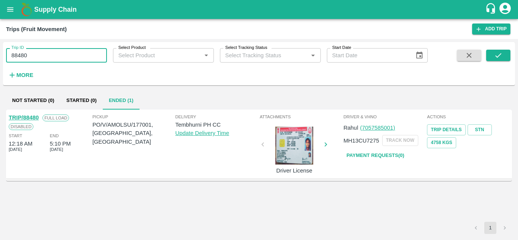
click at [50, 49] on input "88480" at bounding box center [56, 55] width 101 height 14
paste input "text"
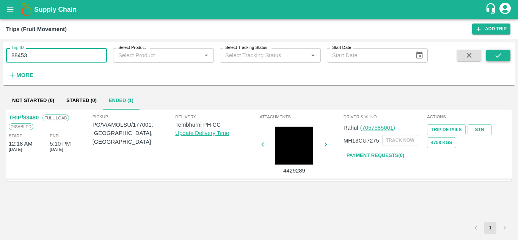
click at [500, 56] on icon "submit" at bounding box center [498, 55] width 8 height 8
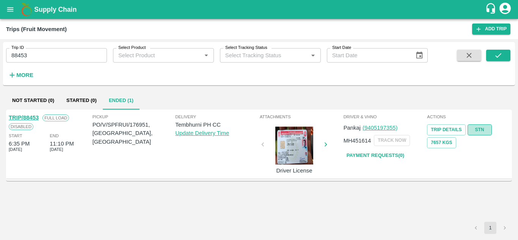
click at [483, 126] on link "STN" at bounding box center [480, 129] width 24 height 11
click at [38, 56] on input "88453" at bounding box center [56, 55] width 101 height 14
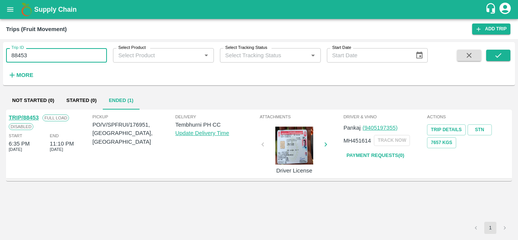
click at [38, 56] on input "88453" at bounding box center [56, 55] width 101 height 14
paste input "text"
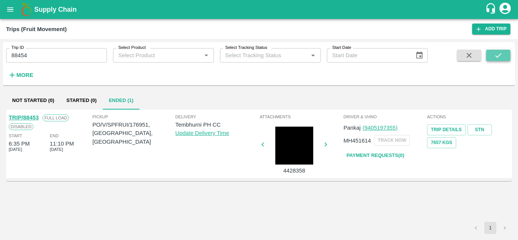
click at [498, 55] on icon "submit" at bounding box center [498, 55] width 8 height 8
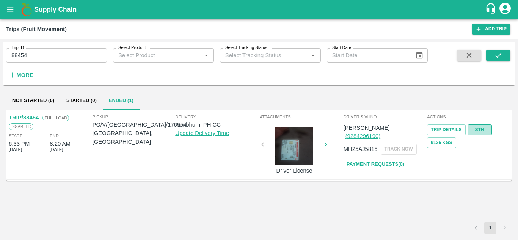
click at [480, 127] on link "STN" at bounding box center [480, 129] width 24 height 11
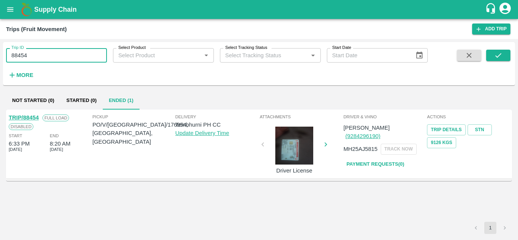
click at [41, 55] on input "88454" at bounding box center [56, 55] width 101 height 14
paste input "text"
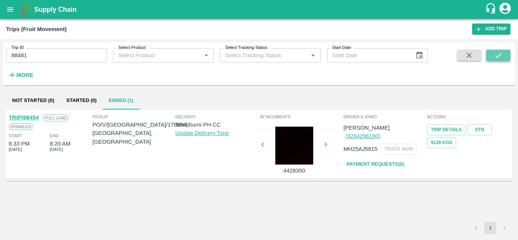
click at [502, 55] on icon "submit" at bounding box center [498, 55] width 8 height 8
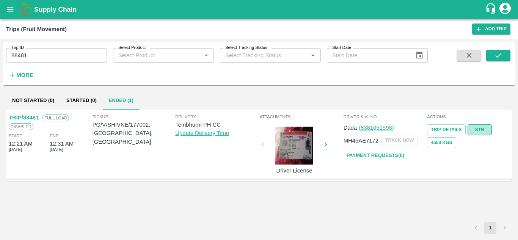
click at [479, 129] on link "STN" at bounding box center [480, 129] width 24 height 11
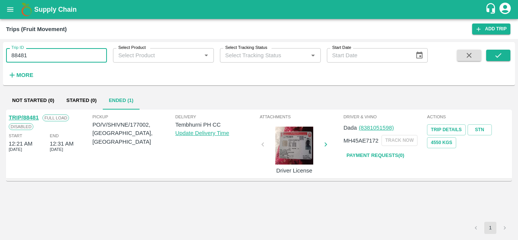
click at [39, 50] on input "88481" at bounding box center [56, 55] width 101 height 14
paste input "text"
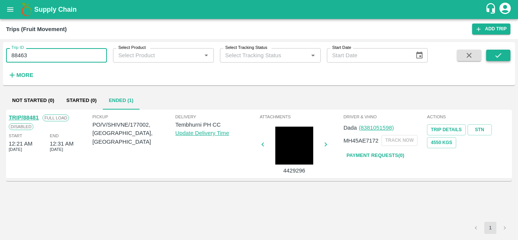
click at [498, 53] on icon "submit" at bounding box center [498, 55] width 8 height 8
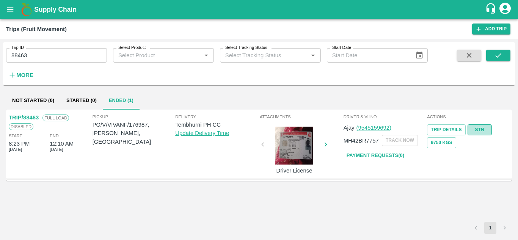
click at [477, 125] on link "STN" at bounding box center [480, 129] width 24 height 11
click at [58, 53] on input "88463" at bounding box center [56, 55] width 101 height 14
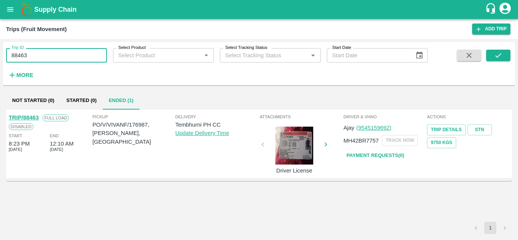
click at [58, 53] on input "88463" at bounding box center [56, 55] width 101 height 14
paste input "text"
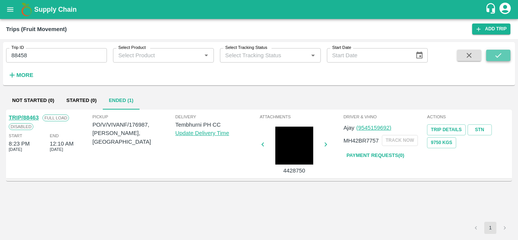
click at [496, 57] on icon "submit" at bounding box center [498, 55] width 8 height 8
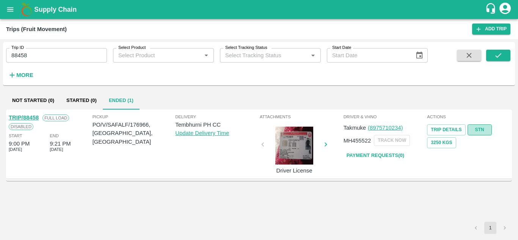
click at [480, 130] on link "STN" at bounding box center [480, 129] width 24 height 11
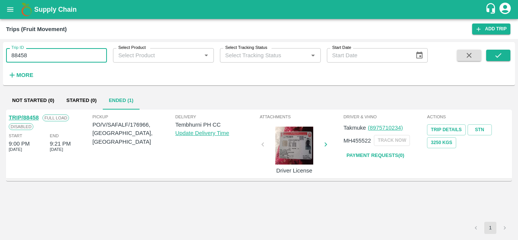
click at [47, 52] on input "88458" at bounding box center [56, 55] width 101 height 14
paste input "text"
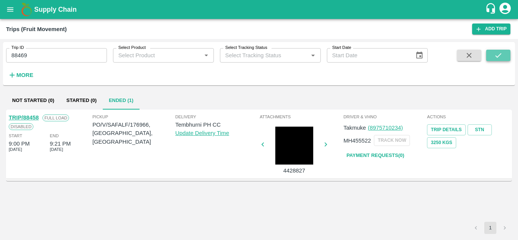
click at [500, 54] on icon "submit" at bounding box center [498, 55] width 8 height 8
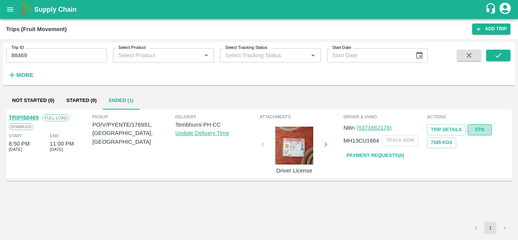
click at [478, 128] on link "STN" at bounding box center [480, 129] width 24 height 11
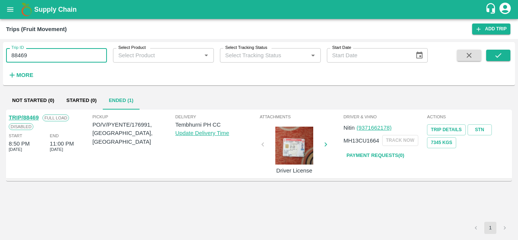
click at [42, 52] on input "88469" at bounding box center [56, 55] width 101 height 14
paste input "text"
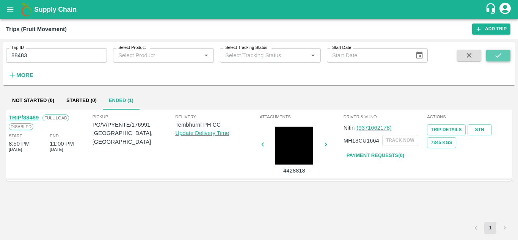
click at [505, 56] on button "submit" at bounding box center [498, 55] width 24 height 11
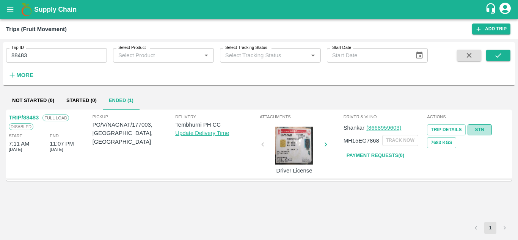
click at [480, 126] on link "STN" at bounding box center [480, 129] width 24 height 11
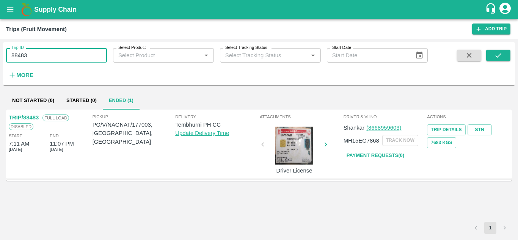
click at [38, 55] on input "88483" at bounding box center [56, 55] width 101 height 14
paste input "text"
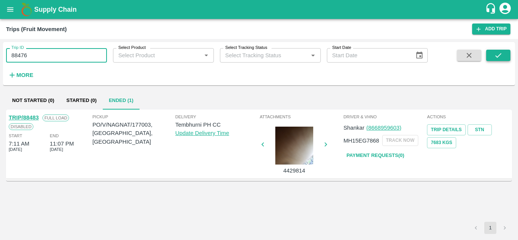
type input "88476"
click at [500, 56] on icon "submit" at bounding box center [498, 55] width 8 height 8
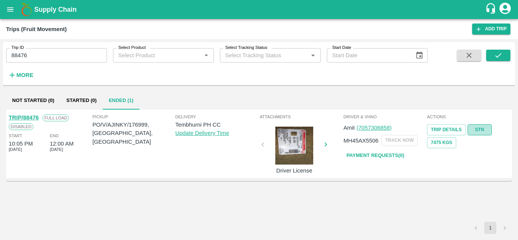
click at [481, 128] on link "STN" at bounding box center [480, 129] width 24 height 11
